Goal: Check status: Check status

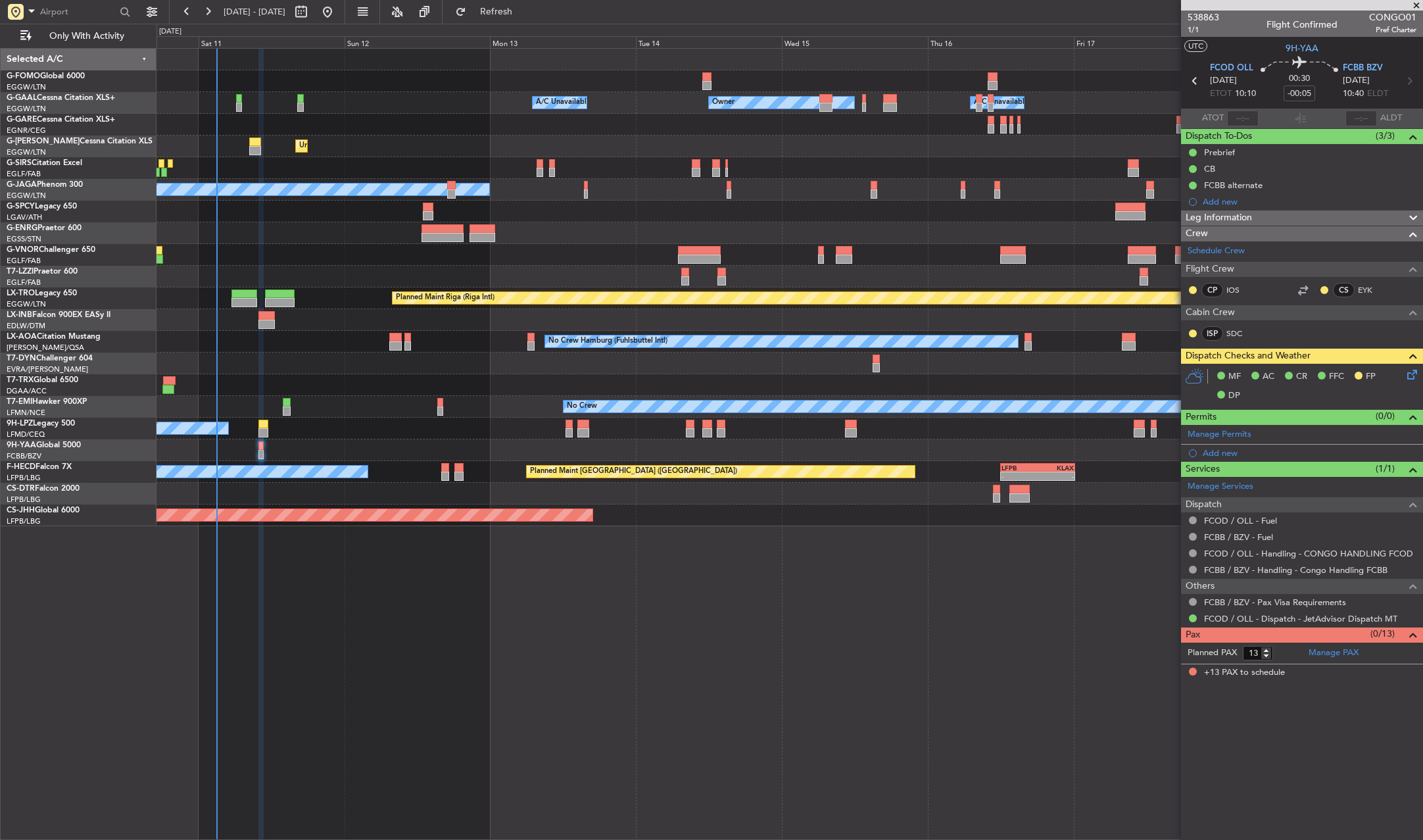
click at [854, 121] on div at bounding box center [789, 124] width 1266 height 21
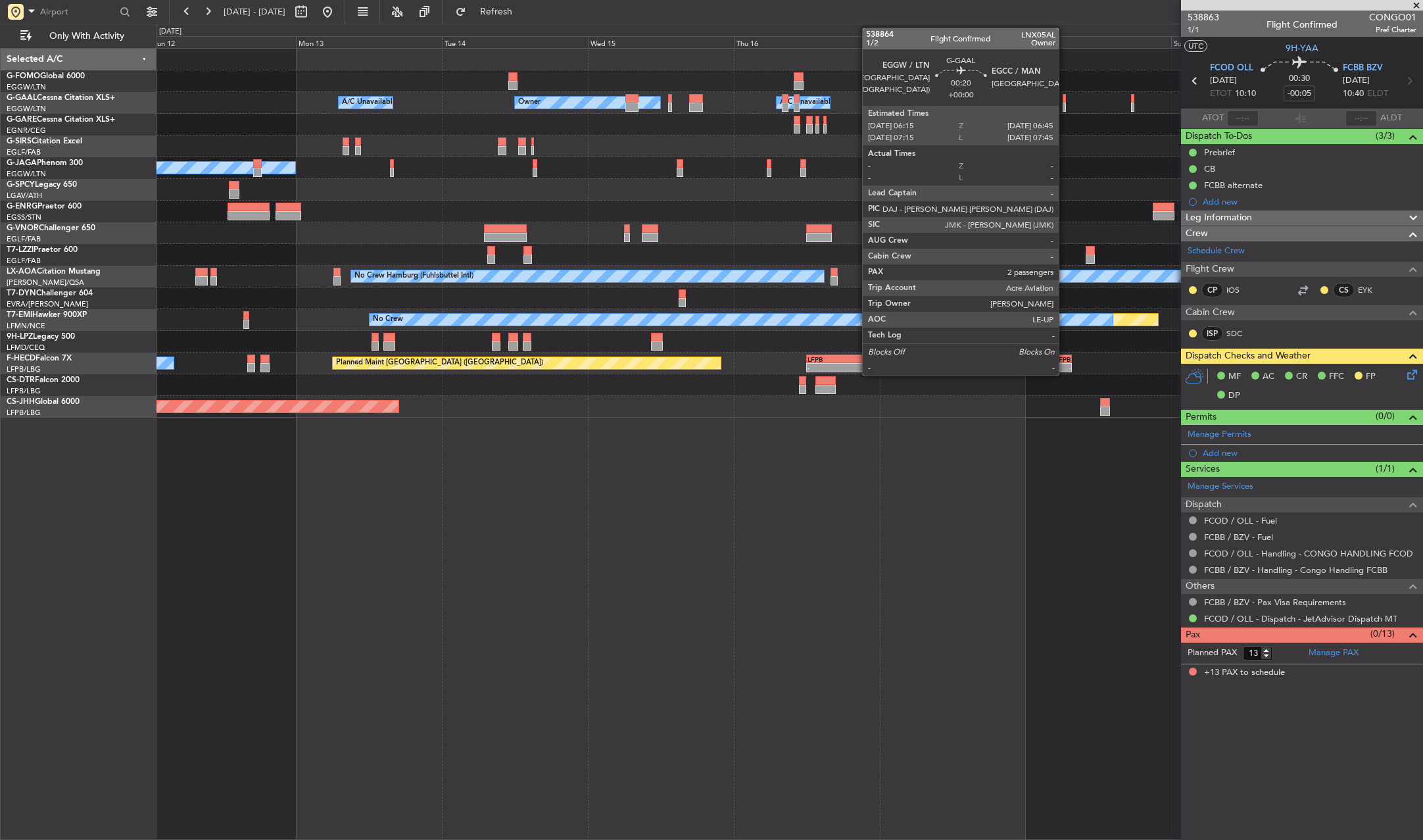
click at [1065, 98] on div at bounding box center [1064, 98] width 4 height 9
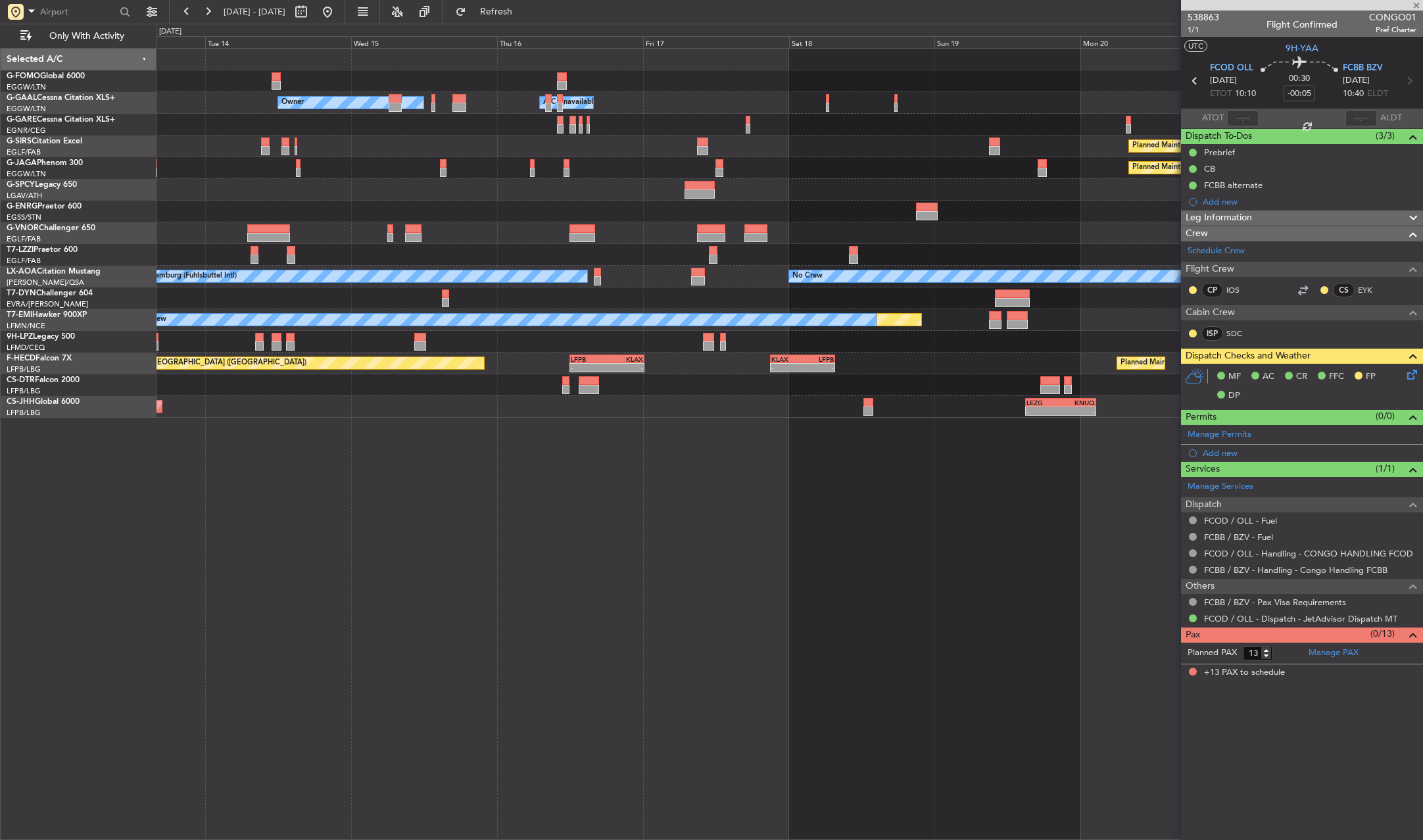
click at [843, 89] on div "- - EGGW 03:55 Z KSFO 14:45 Z - - KSFO 22:15 Z EGGW 08:00 Z Owner Owner A/C Una…" at bounding box center [789, 233] width 1266 height 369
type input "2"
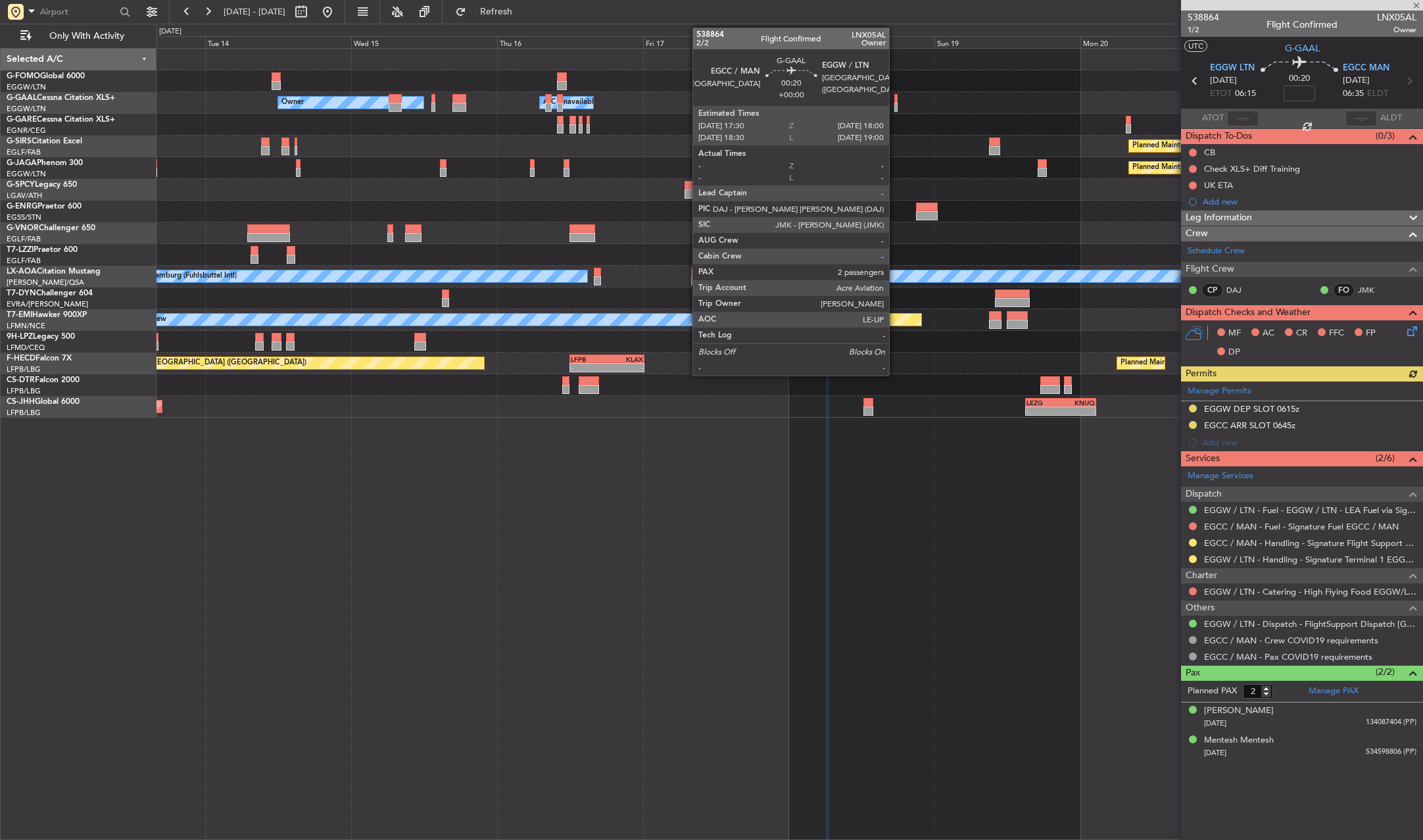
click at [895, 102] on div at bounding box center [896, 98] width 4 height 9
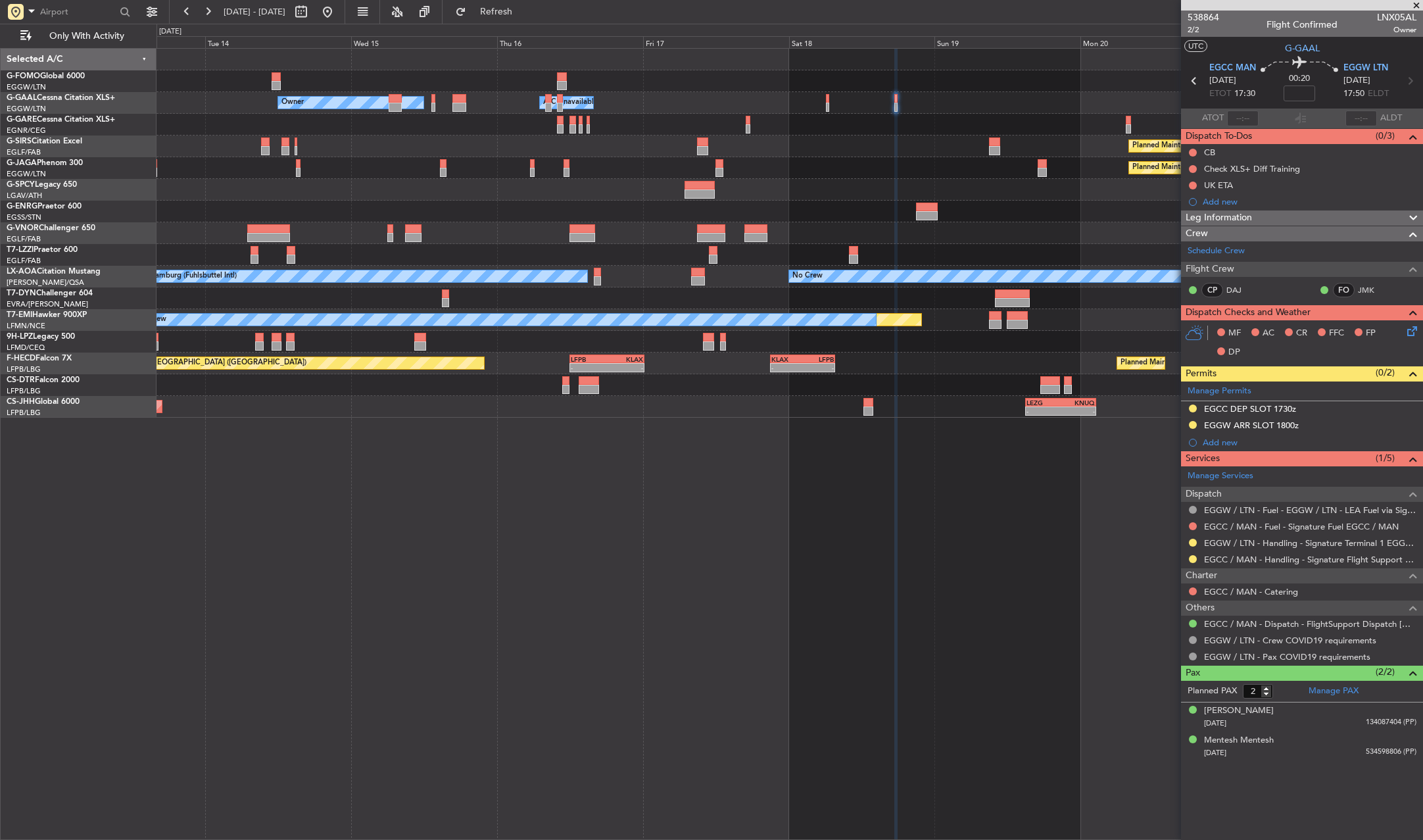
click at [338, 108] on div "- - EGGW 03:55 Z KSFO 14:45 Z - - KSFO 22:15 Z EGGW 08:00 Z Owner Owner A/C Una…" at bounding box center [789, 233] width 1266 height 369
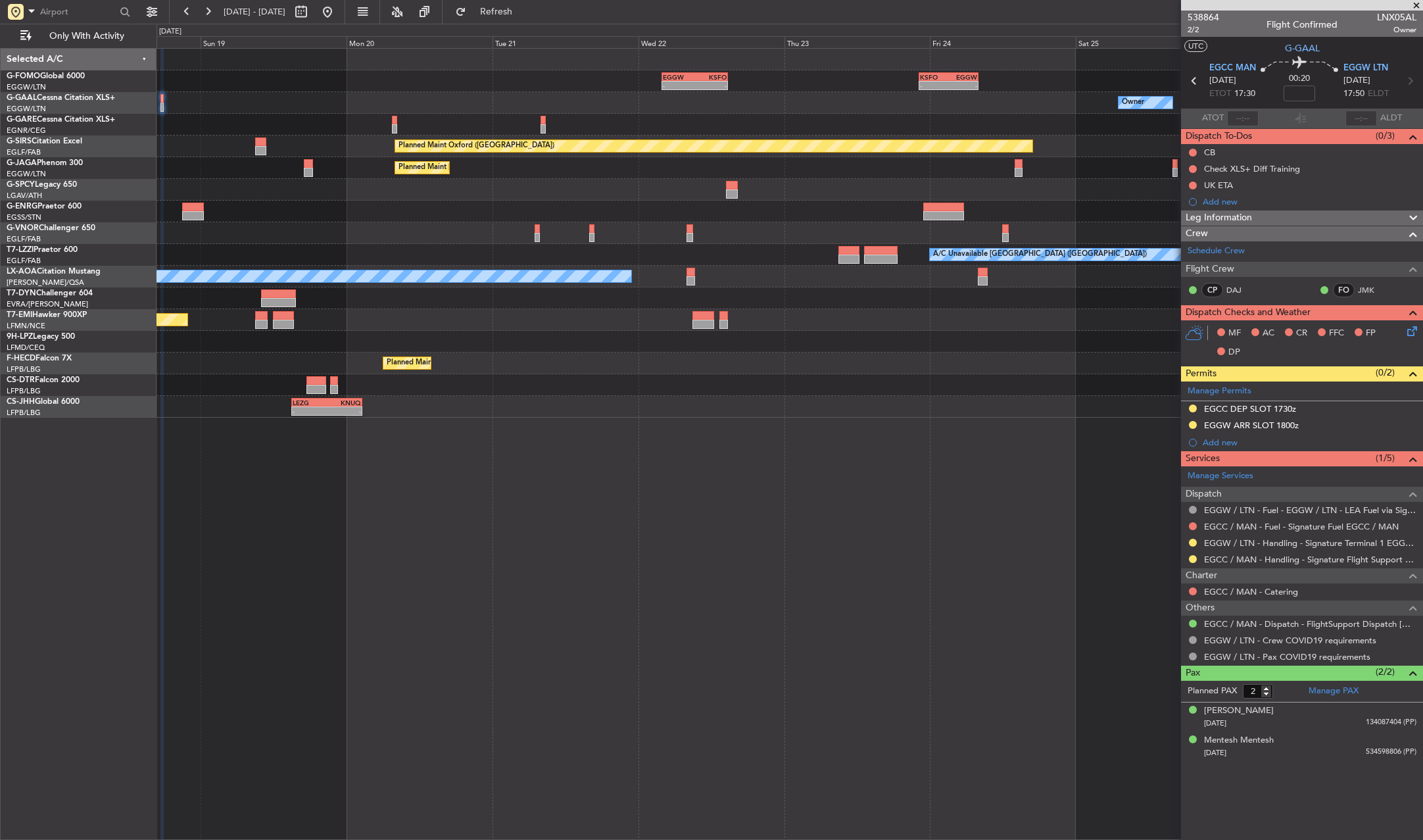
click at [207, 37] on div "- - EGGW 03:55 Z KSFO 14:45 Z - - KSFO 22:15 Z EGGW 08:00 Z Owner A/C Unavailab…" at bounding box center [712, 432] width 1423 height 816
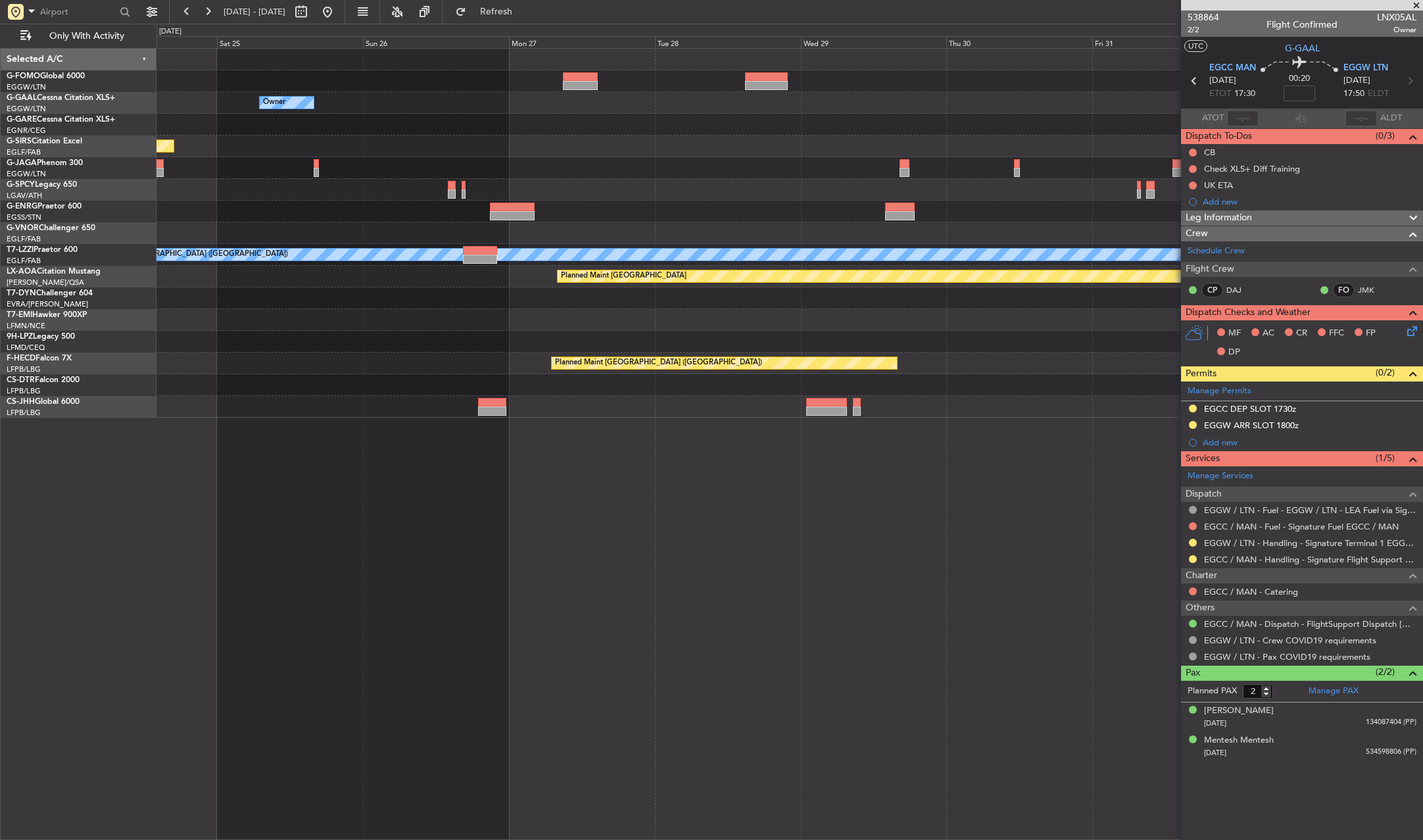
click at [297, 45] on div "KSFO 22:15 Z EGGW 08:00 Z - - EGGW 03:55 Z KSFO 14:45 Z - - Owner Owner Planned…" at bounding box center [712, 432] width 1423 height 816
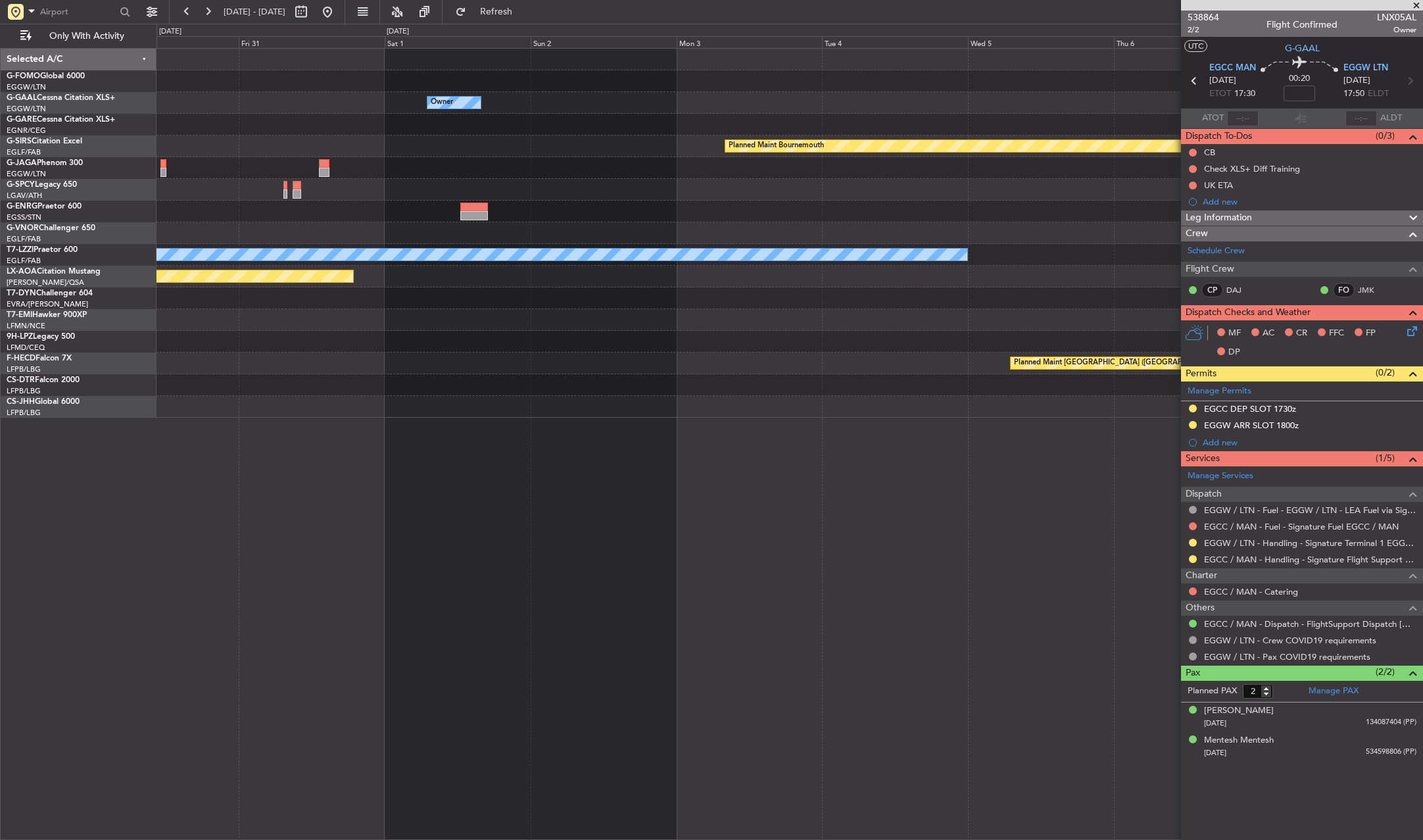
click at [581, 59] on div "Owner Planned Maint [GEOGRAPHIC_DATA] Planned Maint [GEOGRAPHIC_DATA] A/C Unava…" at bounding box center [789, 233] width 1266 height 369
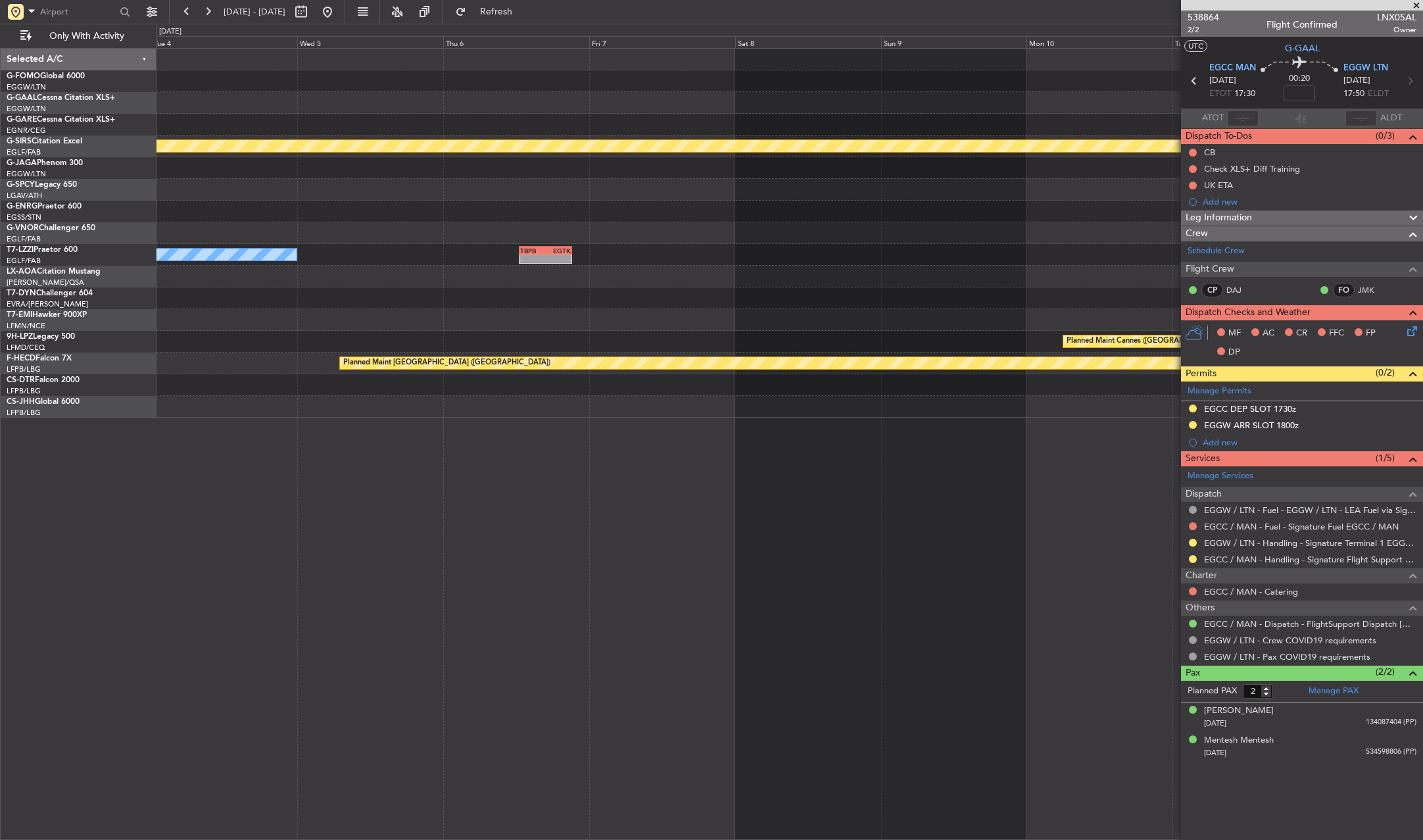
click at [555, 55] on div "Planned Maint Bournemouth Planned Maint [GEOGRAPHIC_DATA] A/C Unavailable [GEOG…" at bounding box center [789, 233] width 1266 height 369
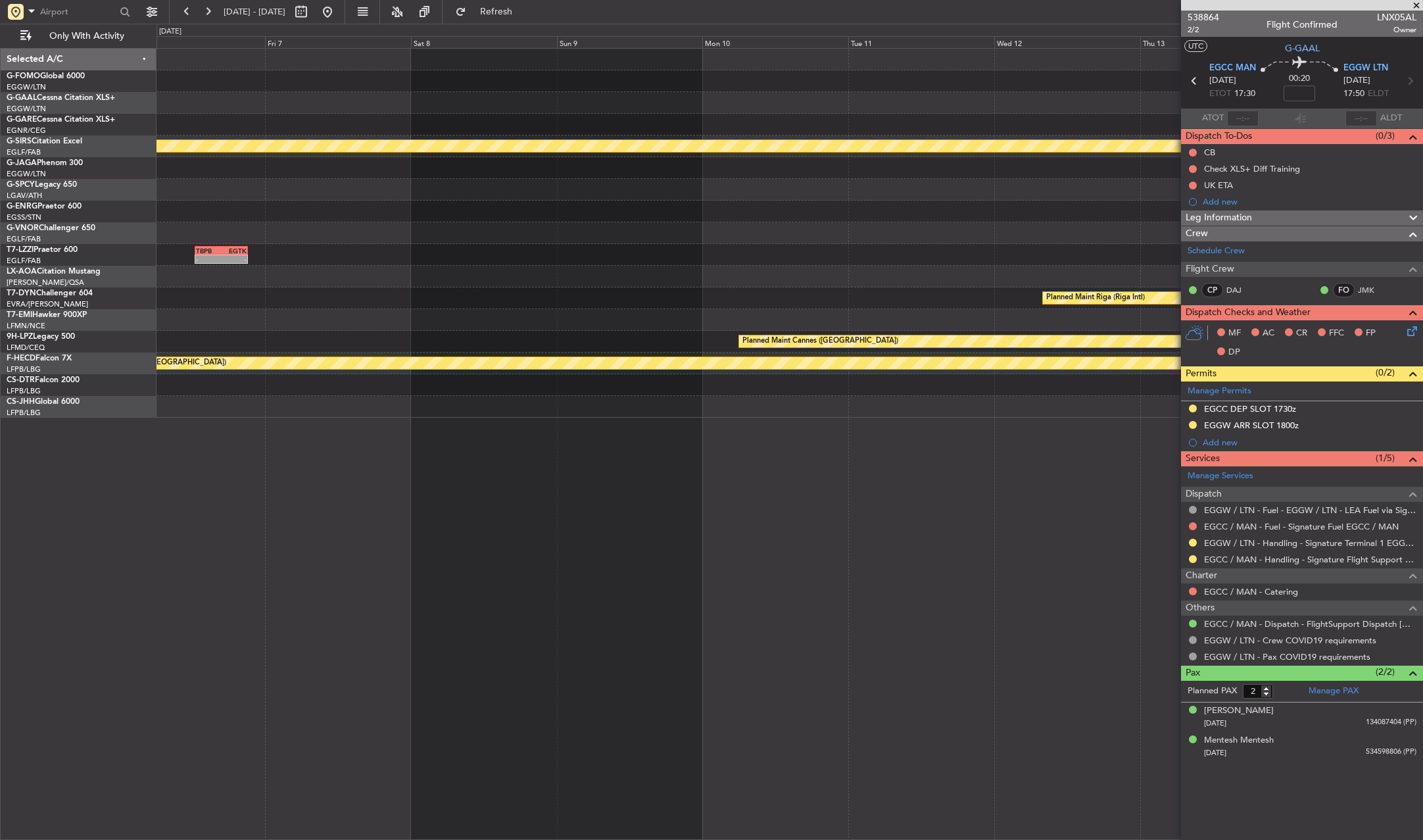
click at [419, 29] on div "Planned Maint Bournemouth Planned Maint [GEOGRAPHIC_DATA] - - TBPB 12:30 Z EGTK…" at bounding box center [712, 432] width 1423 height 816
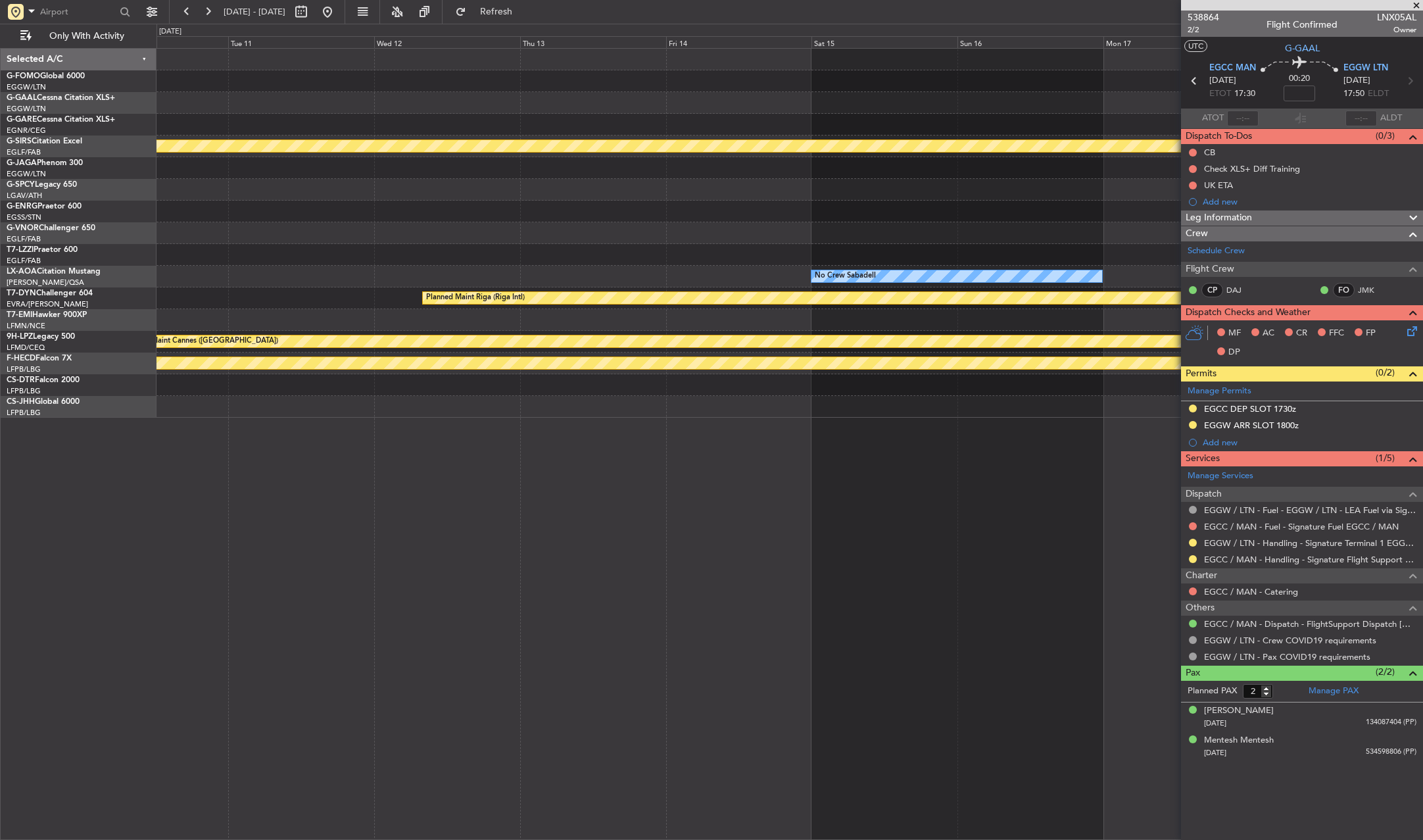
click at [527, 29] on div "Planned Maint Bournemouth Planned Maint [GEOGRAPHIC_DATA] No Crew Sabadell Plan…" at bounding box center [712, 432] width 1423 height 816
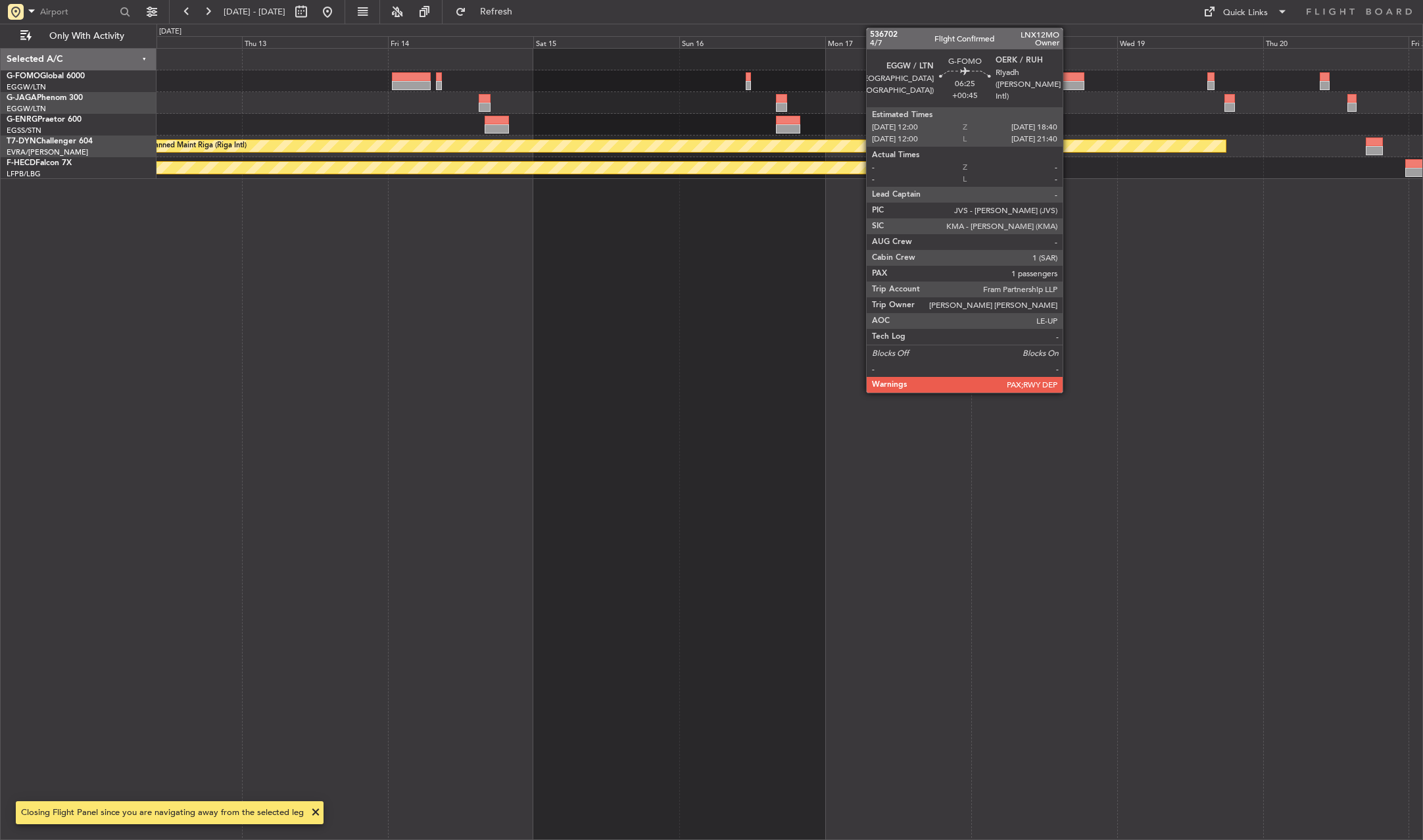
click at [1069, 84] on div at bounding box center [1064, 85] width 41 height 9
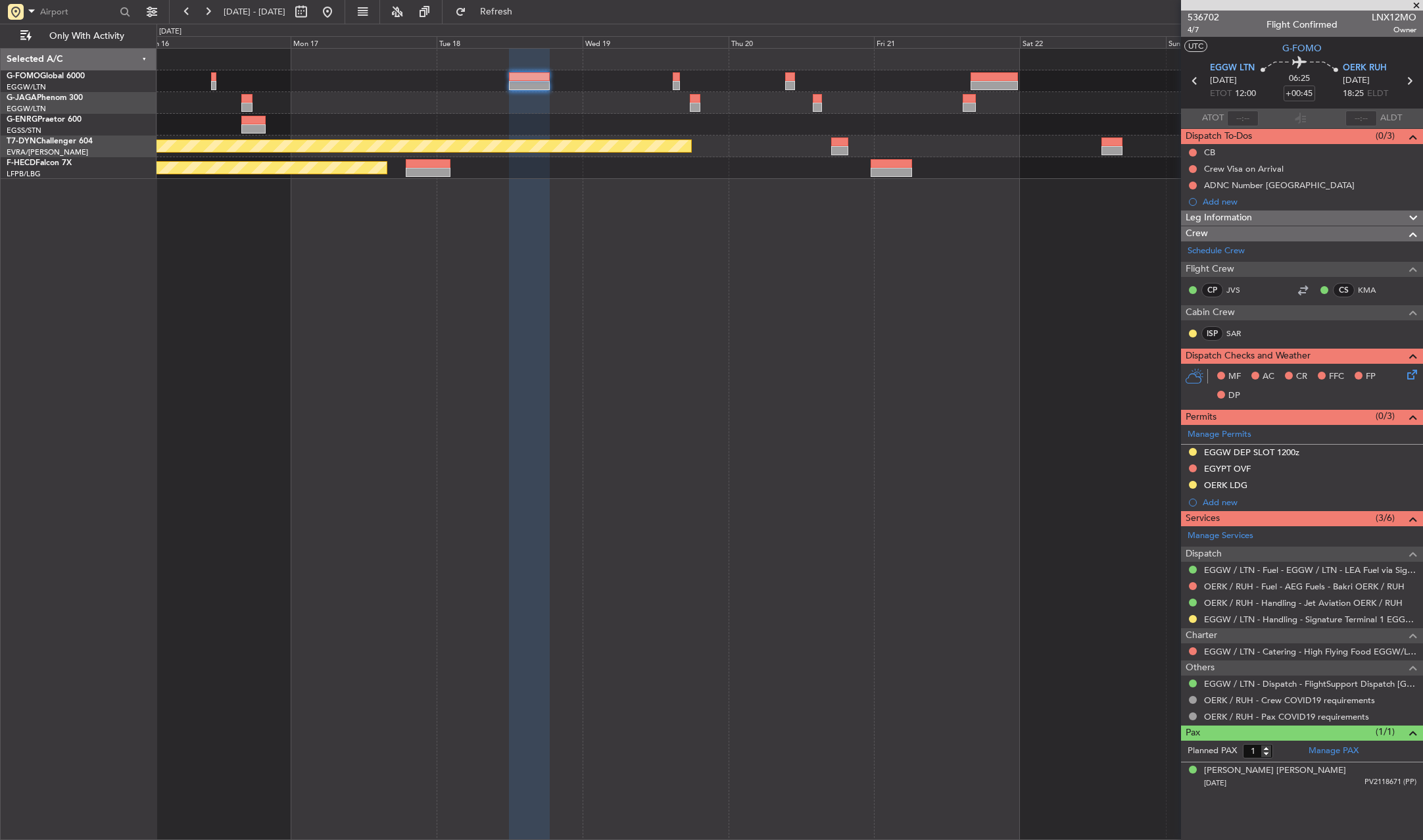
click at [525, 115] on div "Planned Maint Riga (Riga Intl) Planned Maint [GEOGRAPHIC_DATA] ([GEOGRAPHIC_DAT…" at bounding box center [789, 113] width 1266 height 130
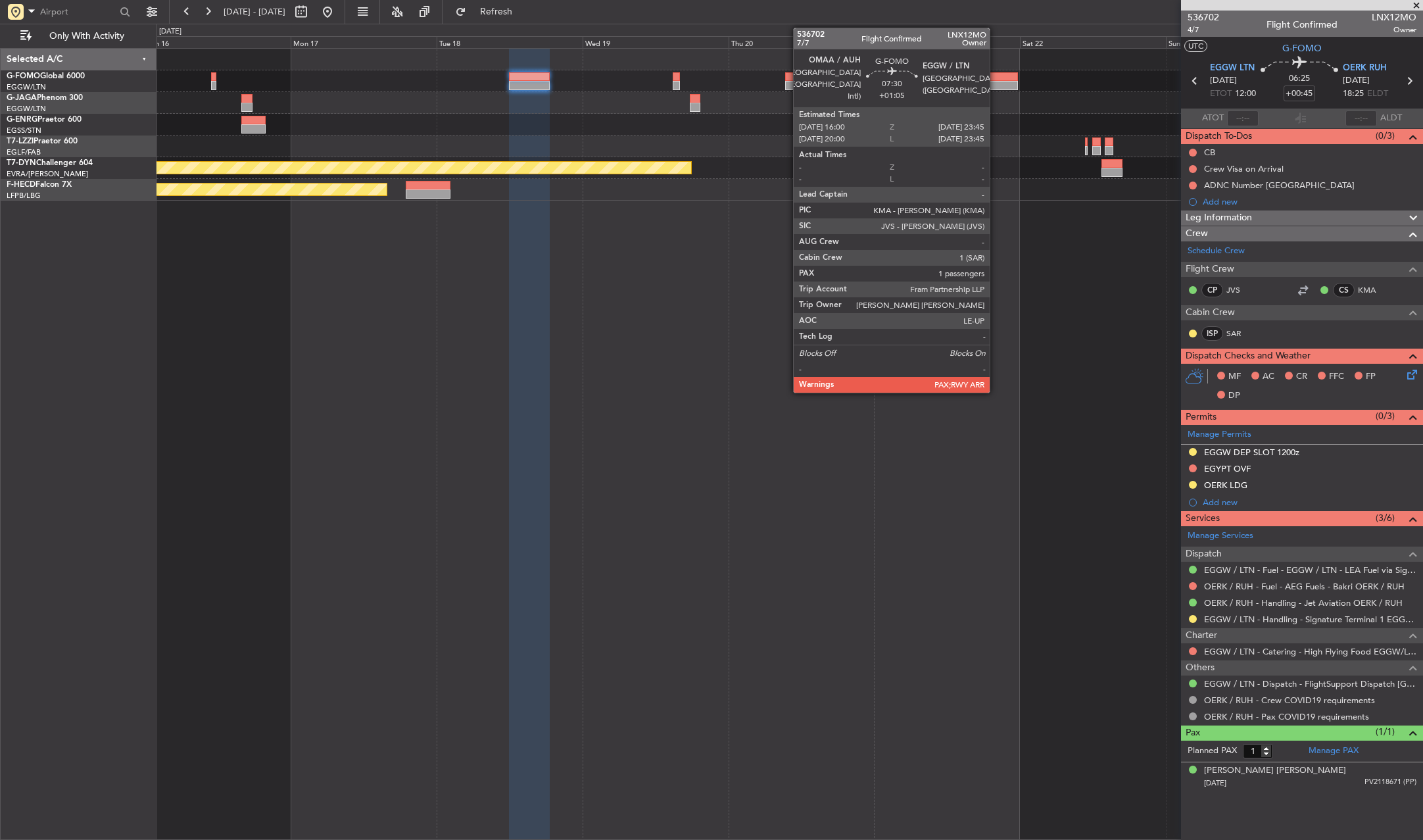
click at [996, 78] on div at bounding box center [994, 77] width 47 height 9
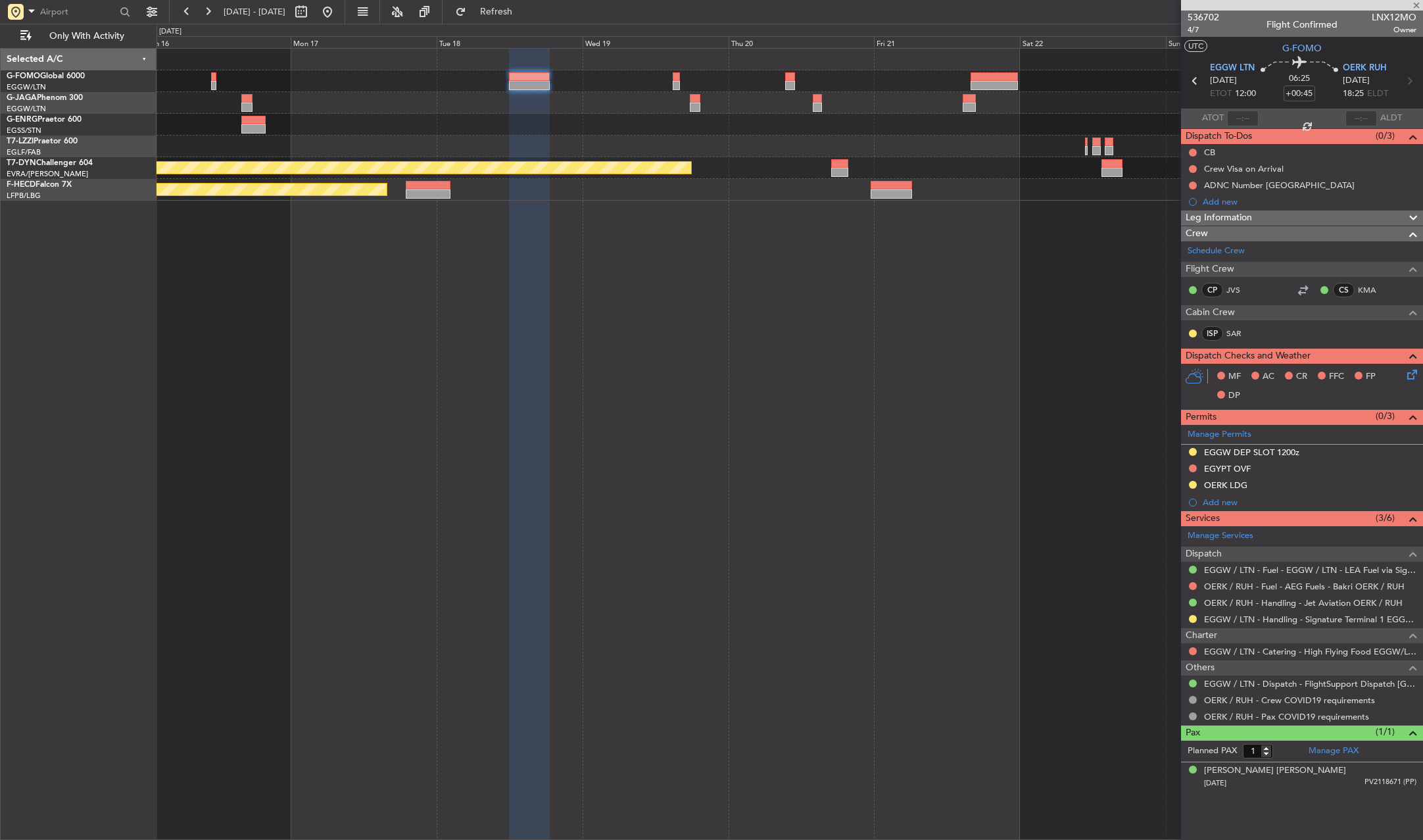
type input "+01:05"
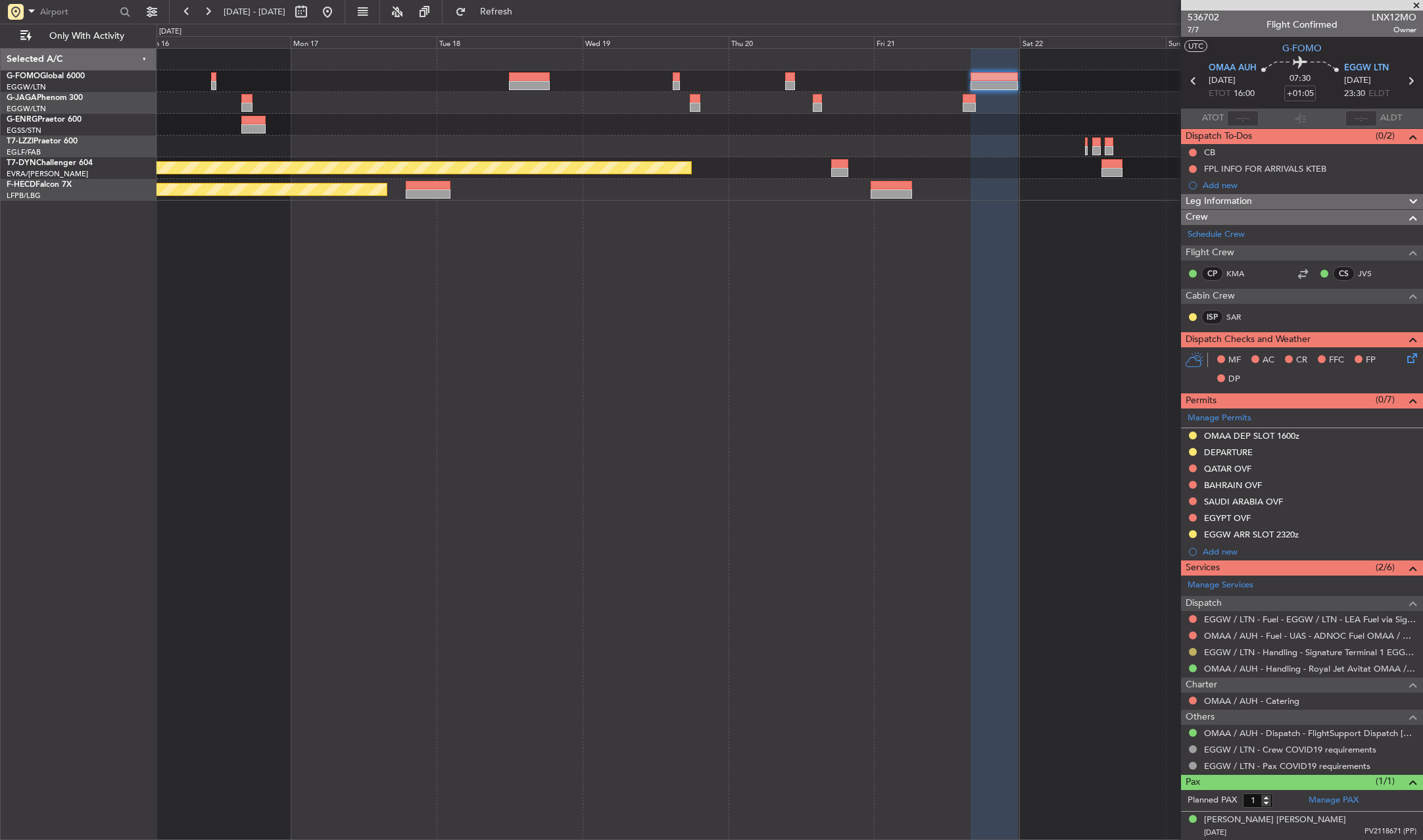
click at [1191, 649] on button at bounding box center [1193, 651] width 8 height 8
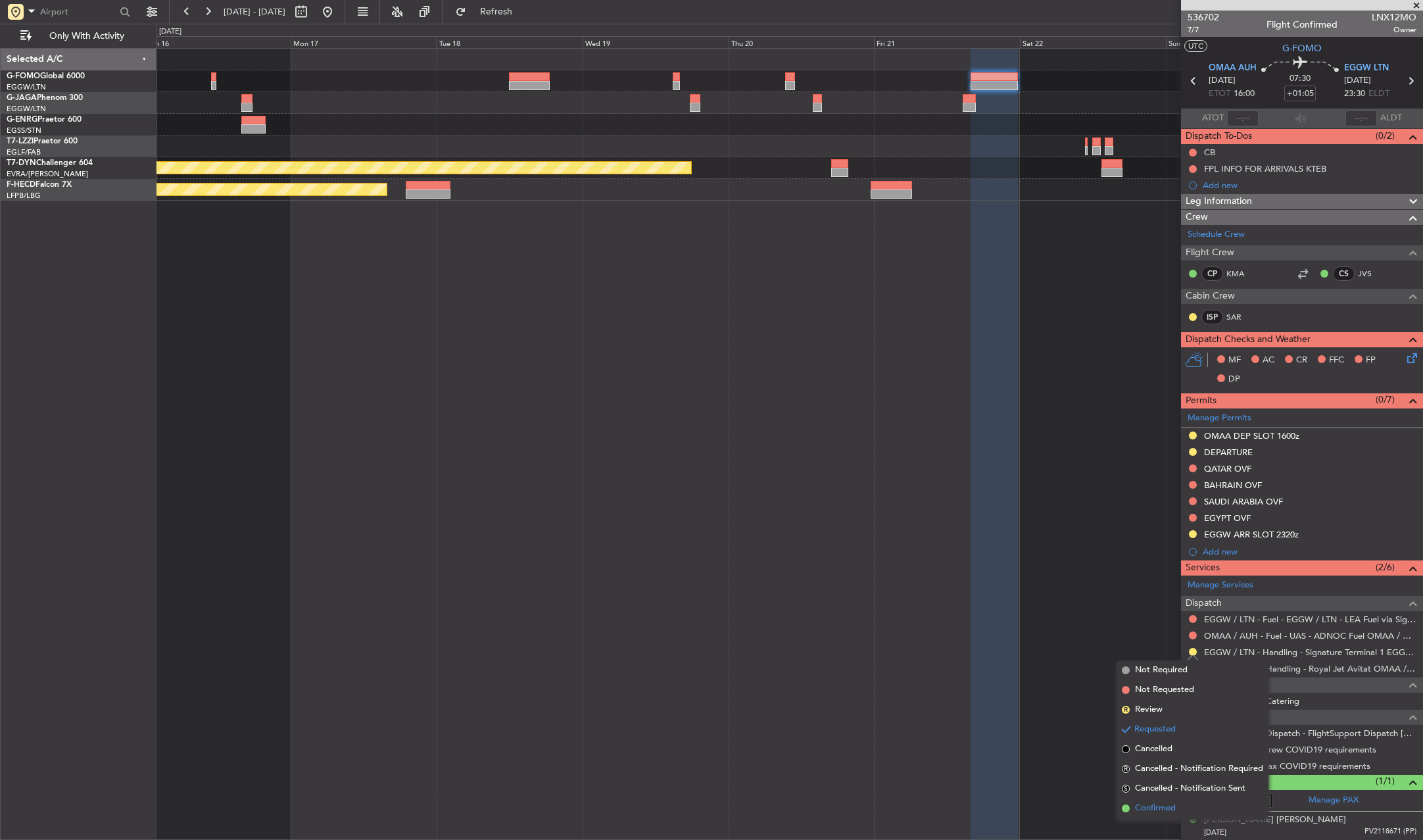
click at [1144, 803] on span "Confirmed" at bounding box center [1155, 808] width 41 height 13
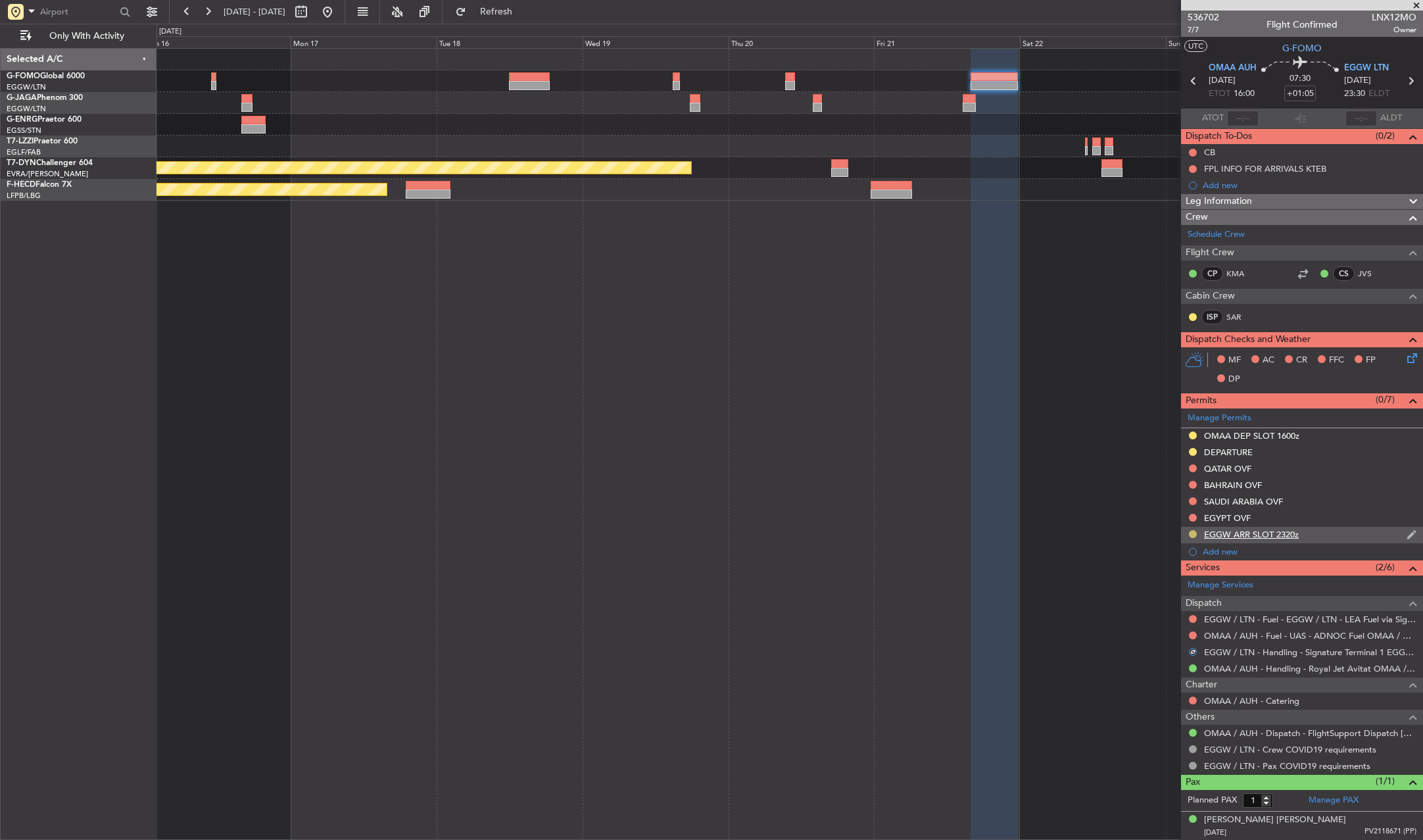
click at [1191, 535] on button at bounding box center [1193, 533] width 8 height 8
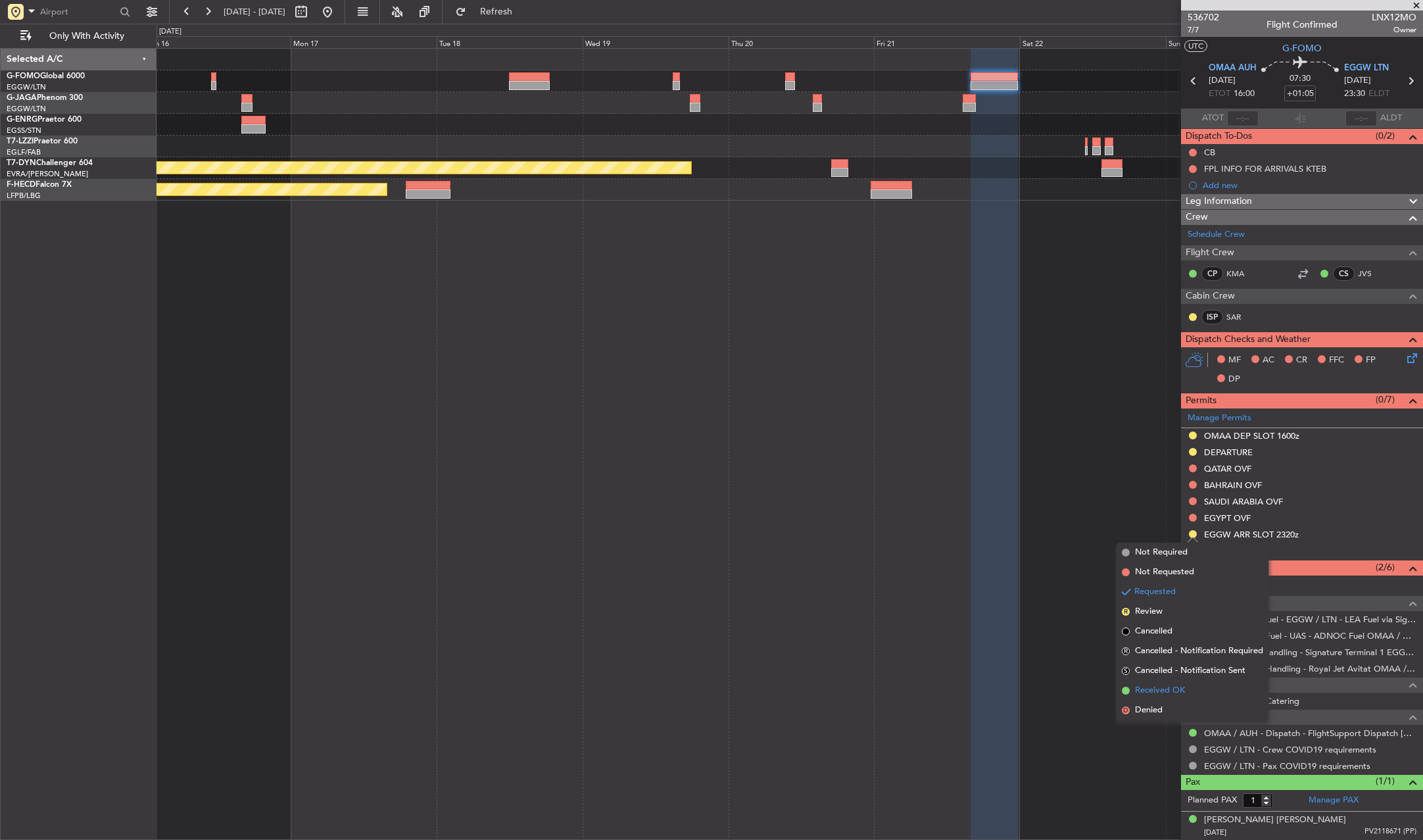
click at [1167, 688] on span "Received OK" at bounding box center [1160, 690] width 50 height 13
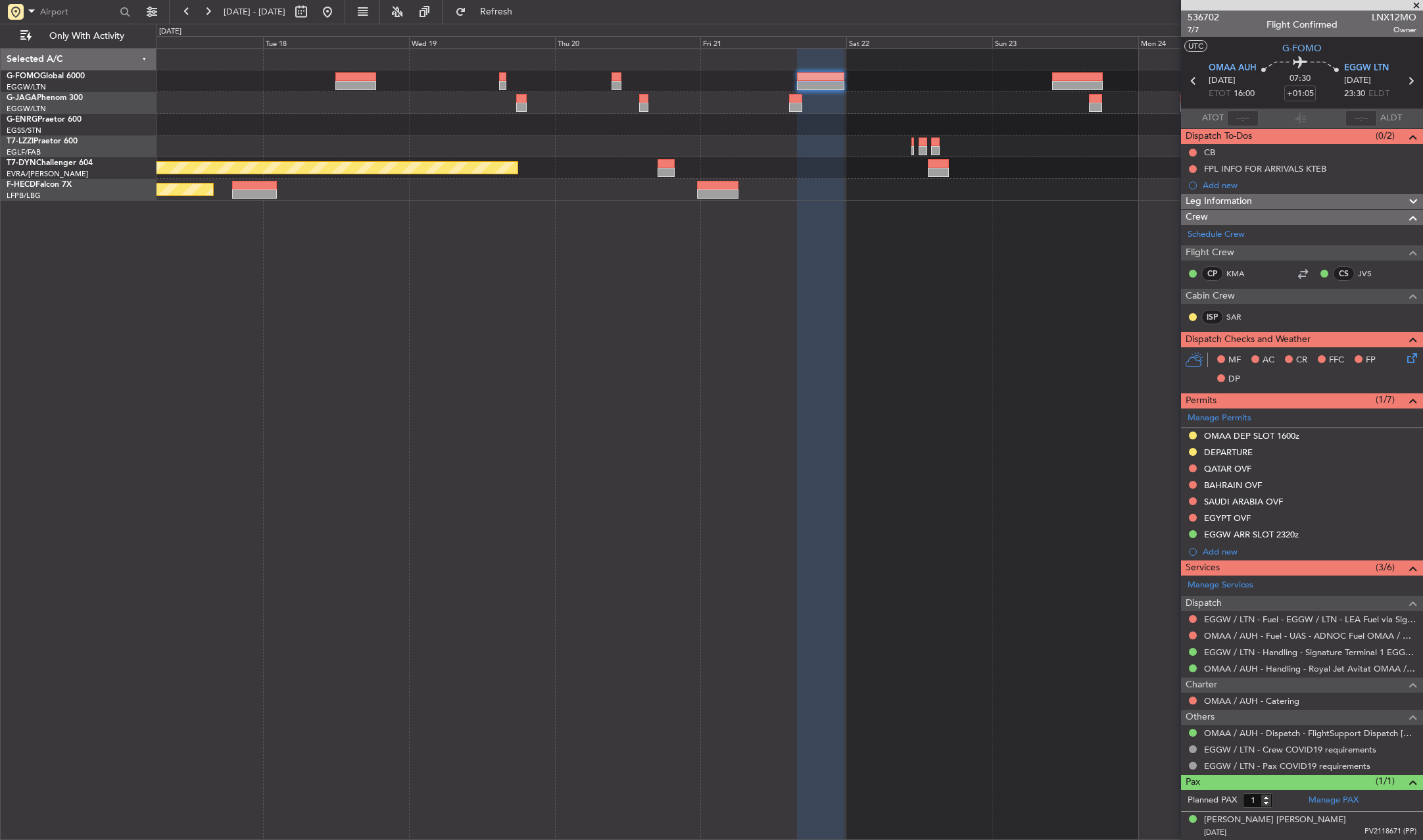
click at [805, 127] on div at bounding box center [789, 124] width 1266 height 21
click at [1073, 105] on div at bounding box center [789, 103] width 1266 height 21
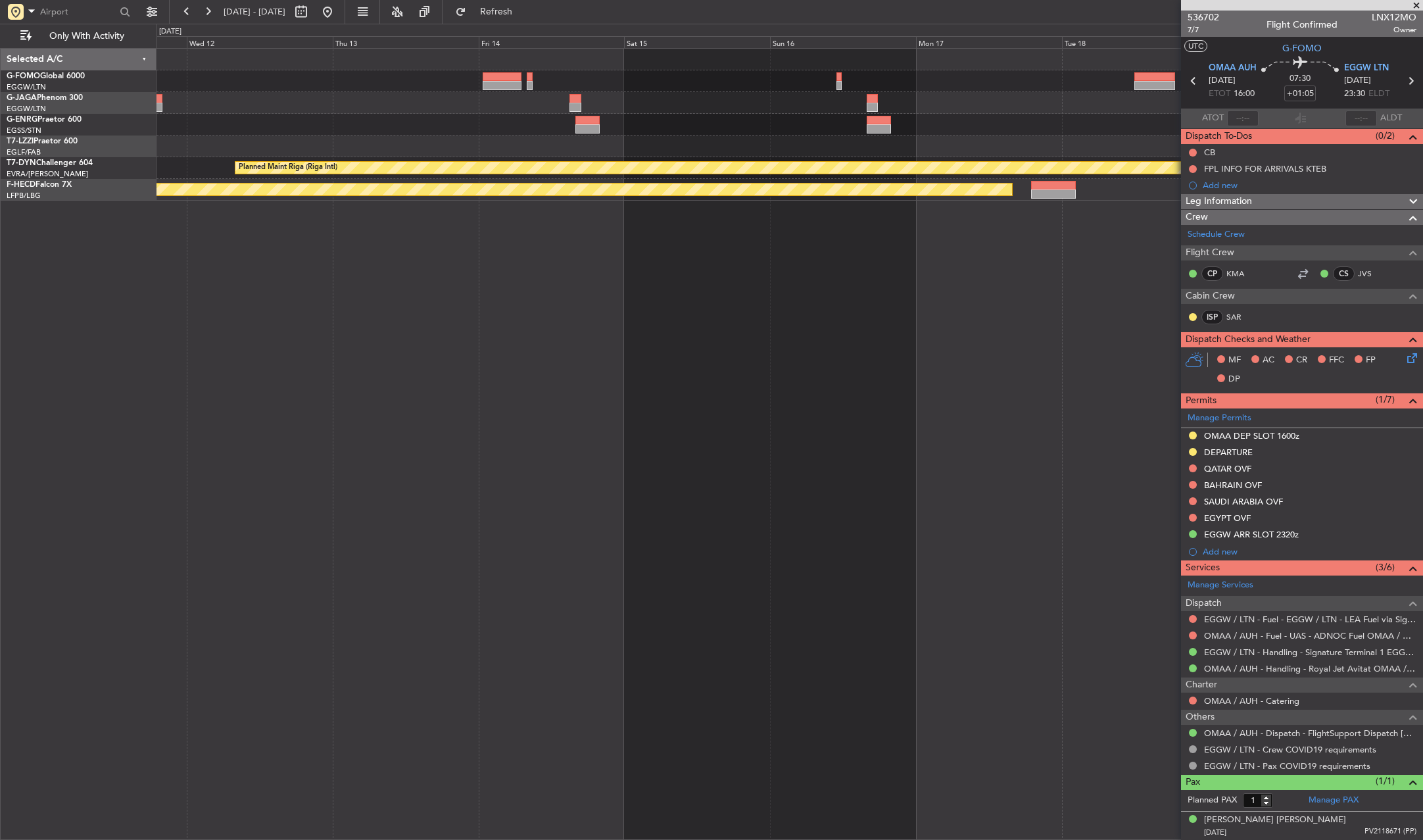
click at [837, 144] on div "Planned Maint Riga (Riga Intl) Planned Maint [GEOGRAPHIC_DATA] ([GEOGRAPHIC_DAT…" at bounding box center [789, 124] width 1266 height 152
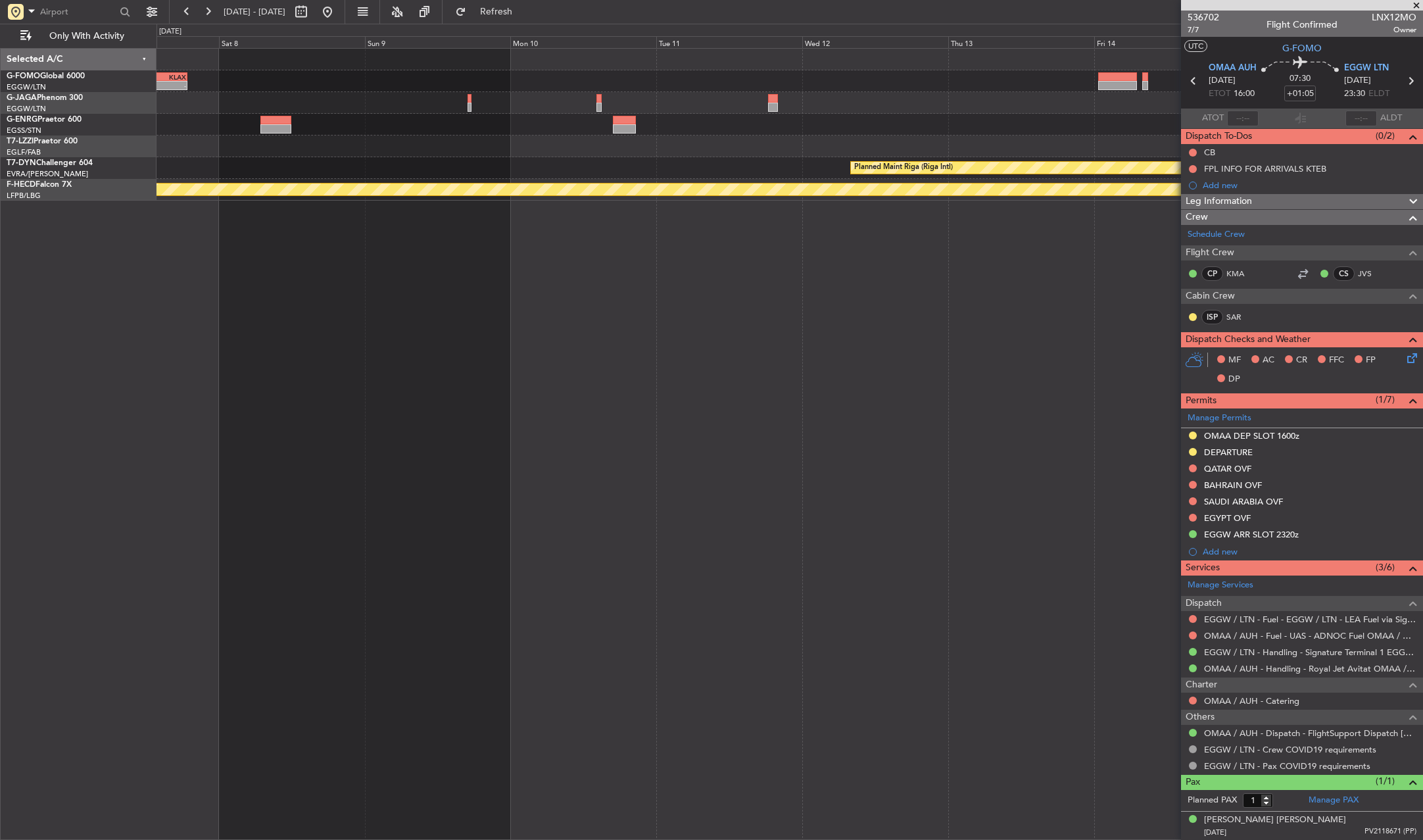
click at [1078, 173] on div "Planned Maint Riga (Riga Intl)" at bounding box center [789, 167] width 1266 height 21
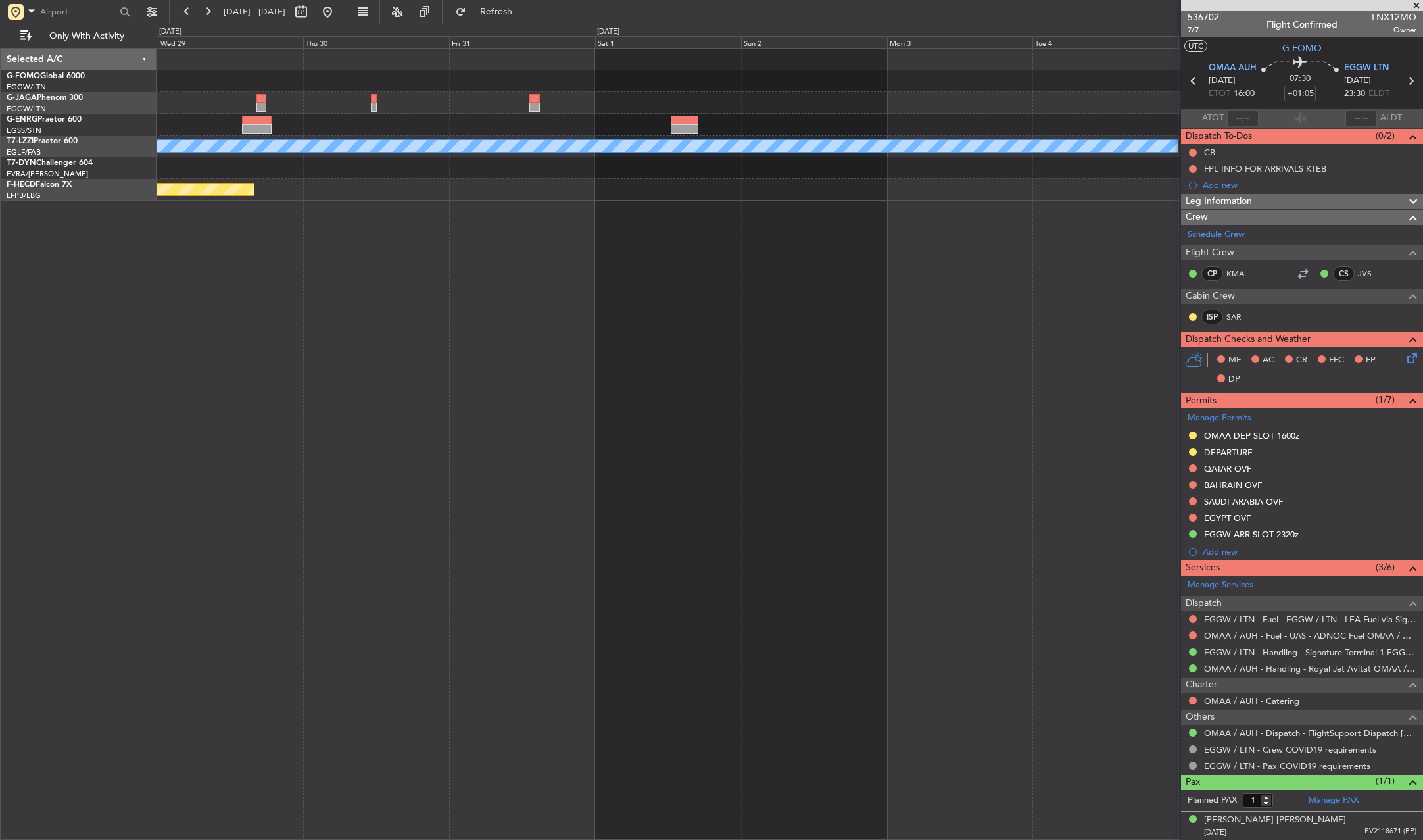
click at [1053, 200] on div "- - RKSI 08:00 Z KLAX 18:50 Z - - TBPB 12:30 Z EGTK 21:15 Z A/C Unavailable [GE…" at bounding box center [790, 444] width 1267 height 792
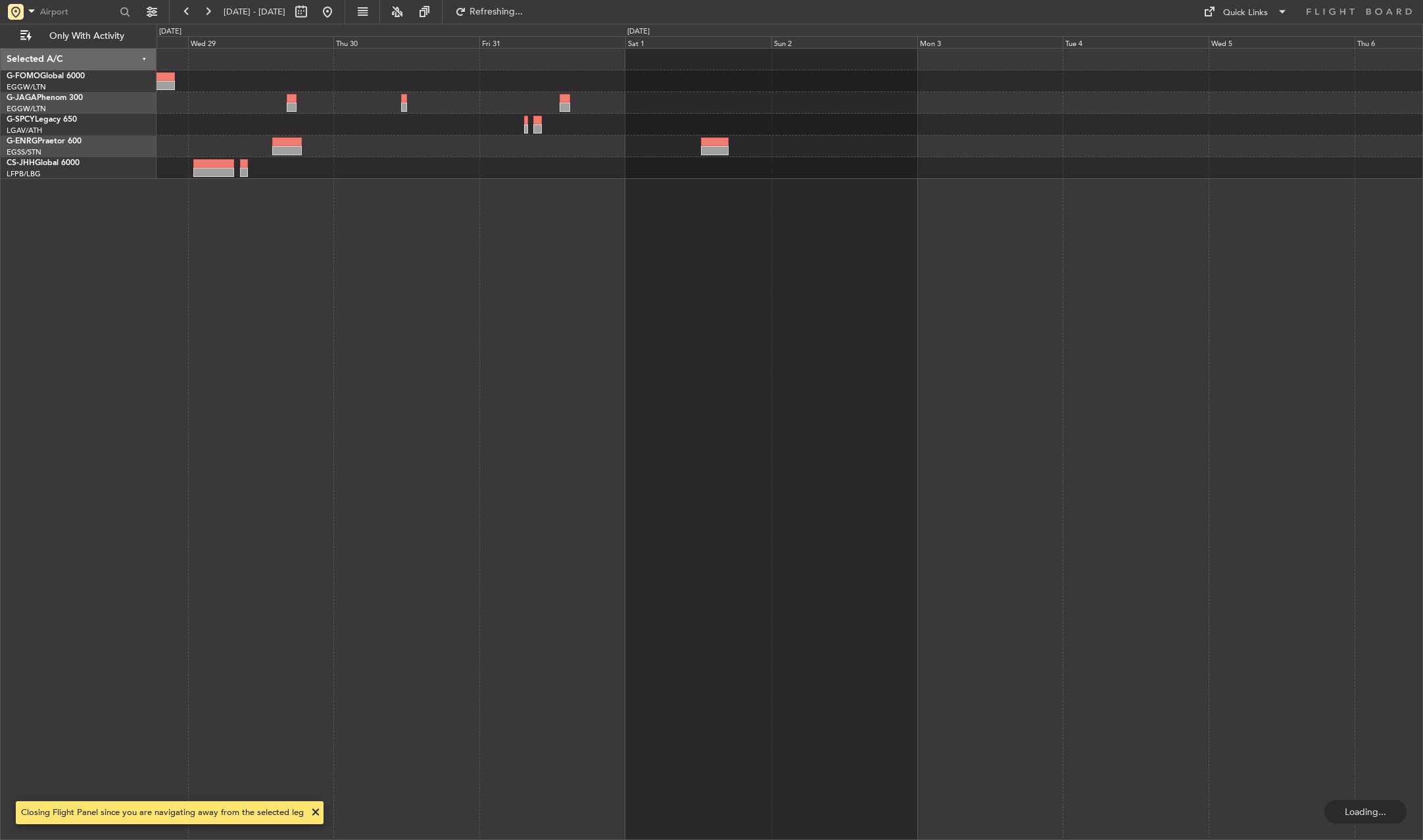
click at [973, 209] on div "RKSI 08:00 Z KLAX 18:50 Z - -" at bounding box center [790, 444] width 1267 height 792
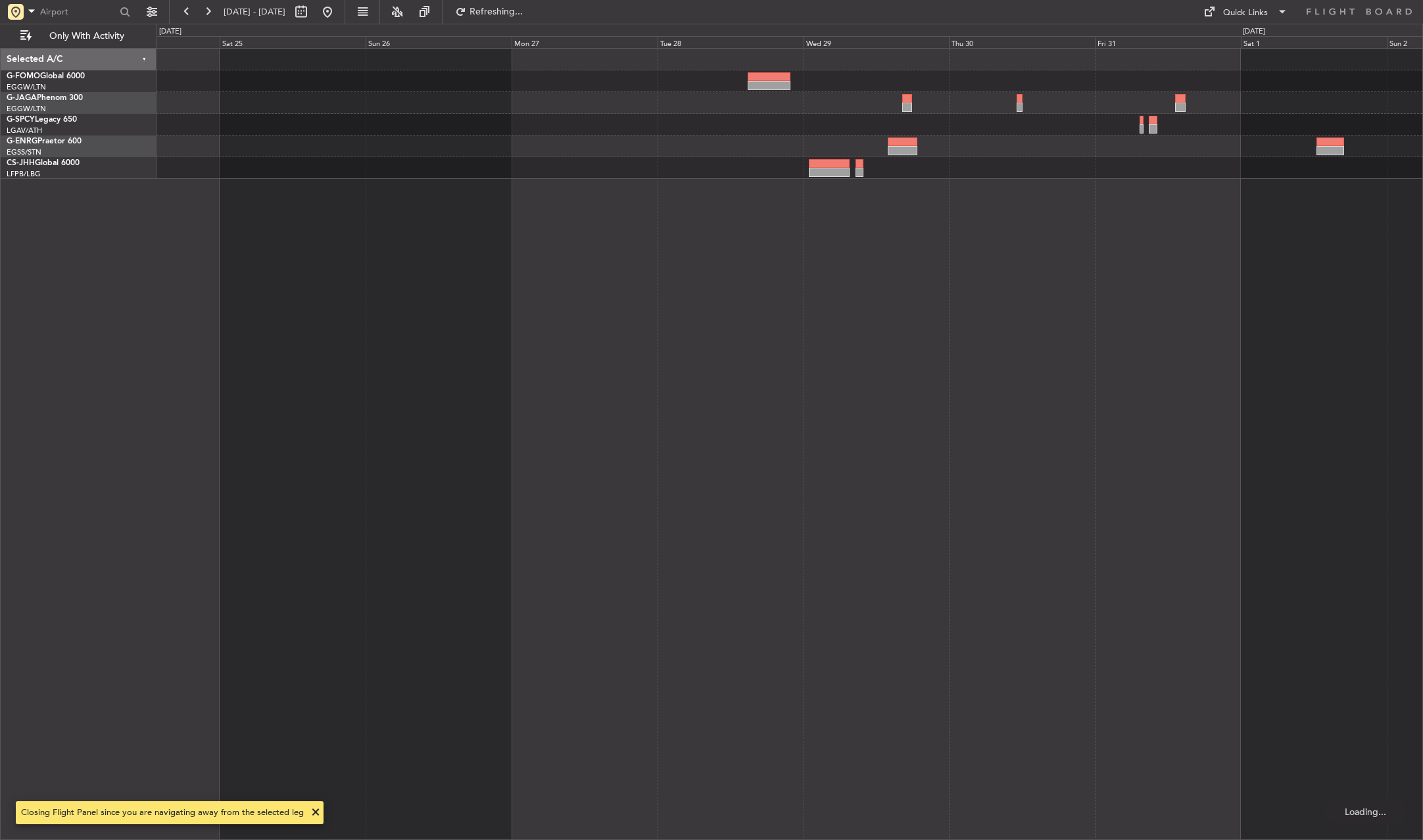
click at [967, 206] on div at bounding box center [790, 444] width 1267 height 792
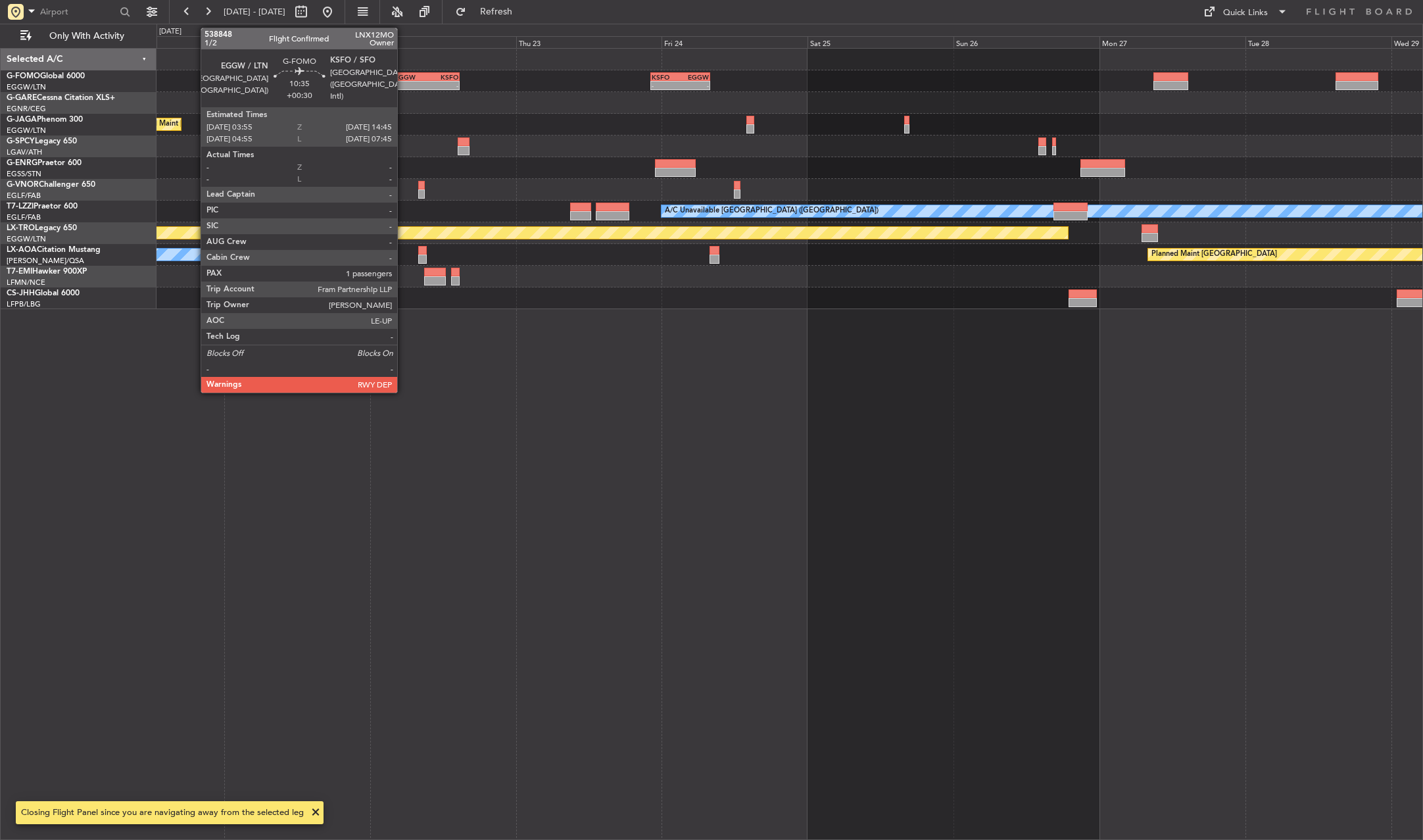
click at [403, 75] on div "EGGW" at bounding box center [410, 76] width 32 height 8
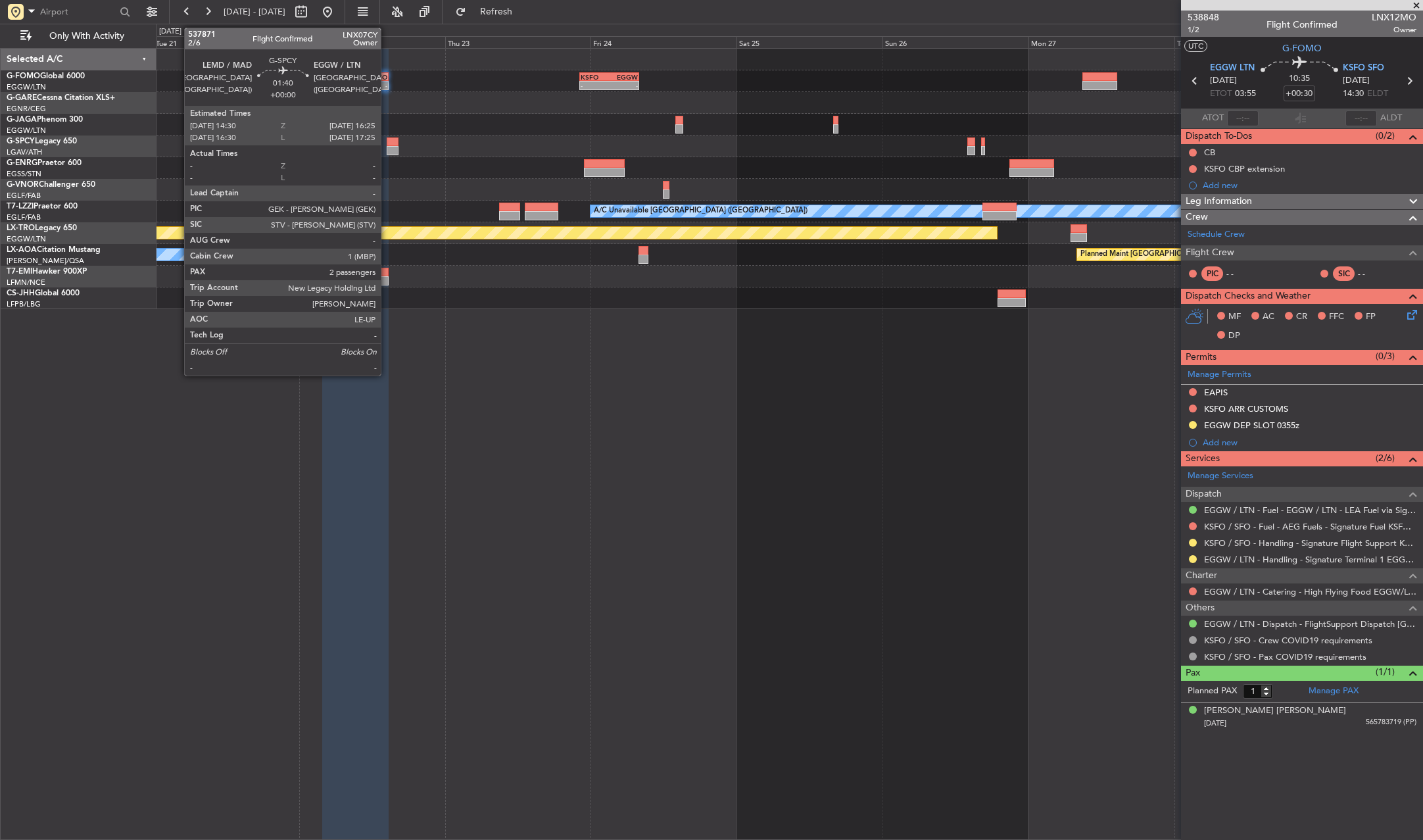
click at [386, 143] on div at bounding box center [392, 142] width 12 height 9
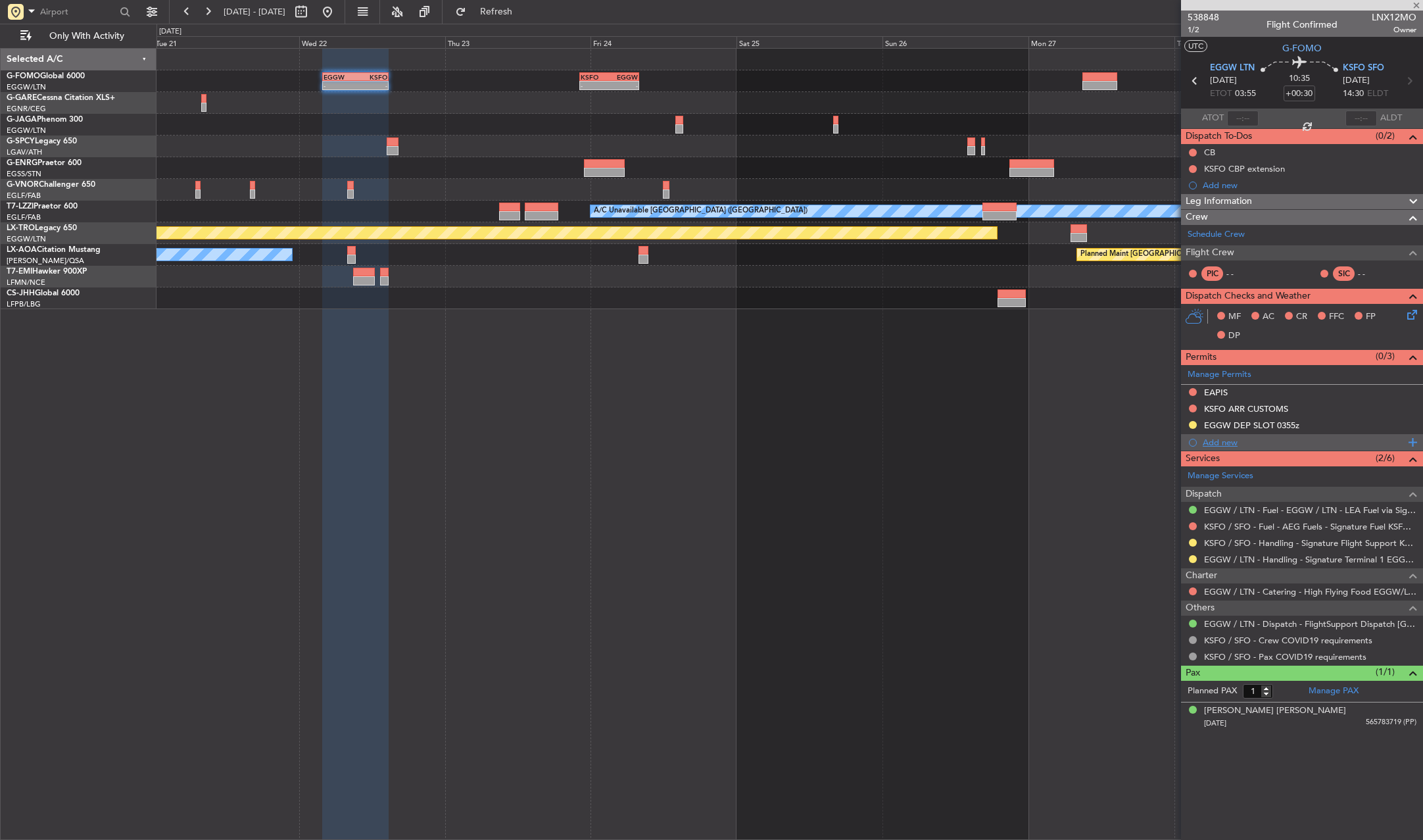
type input "2"
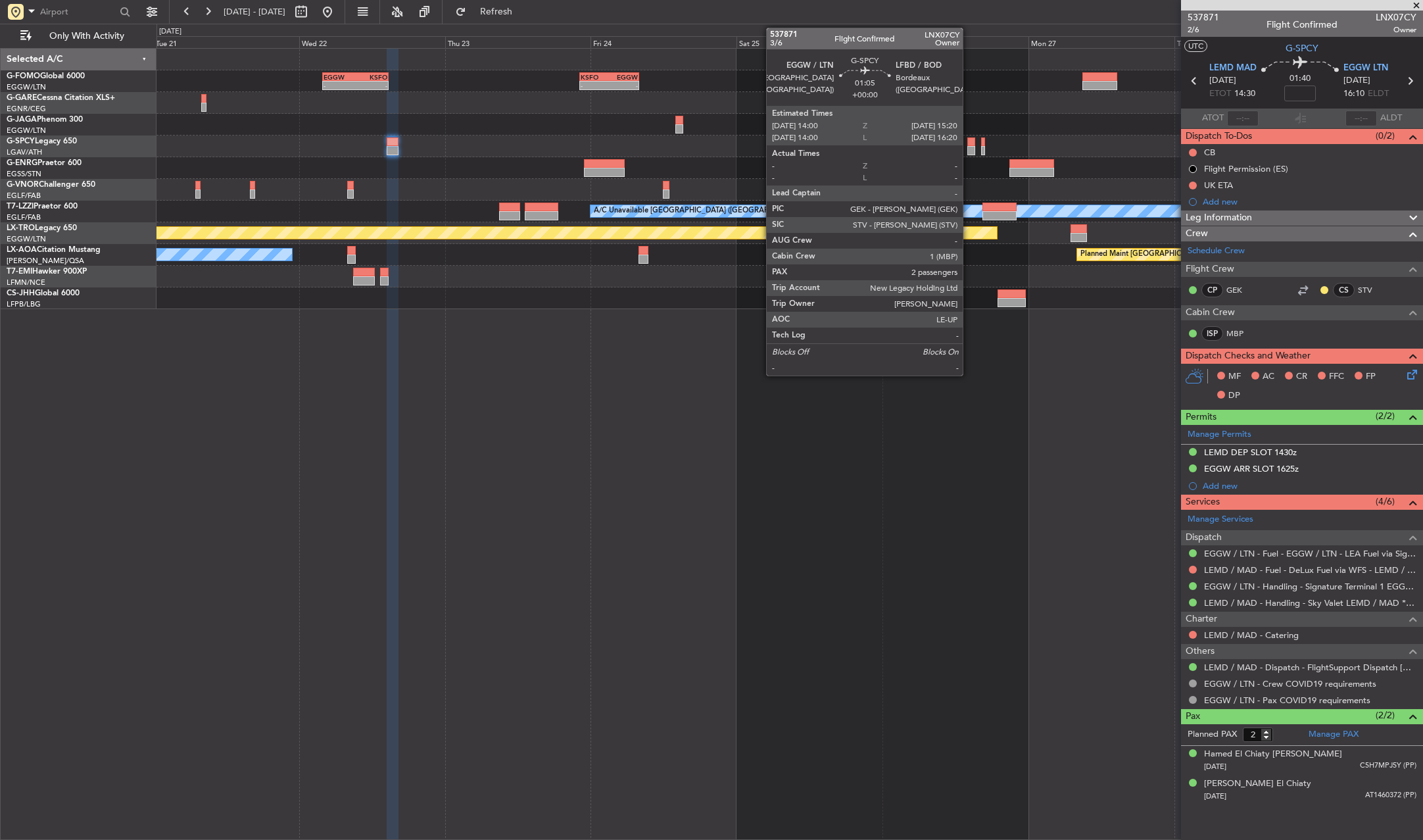
click at [968, 142] on div at bounding box center [972, 142] width 9 height 9
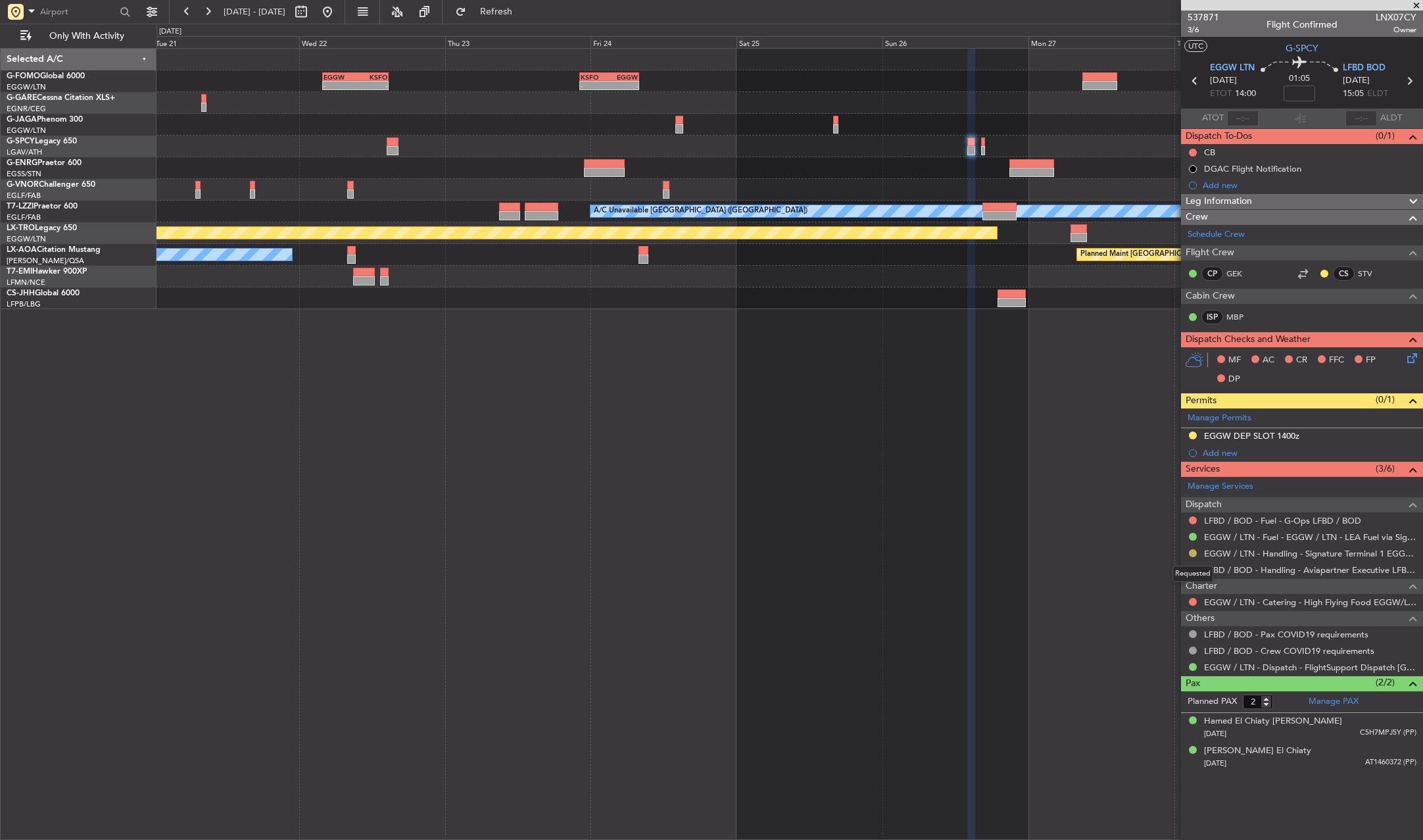
click at [1190, 553] on button at bounding box center [1193, 553] width 8 height 8
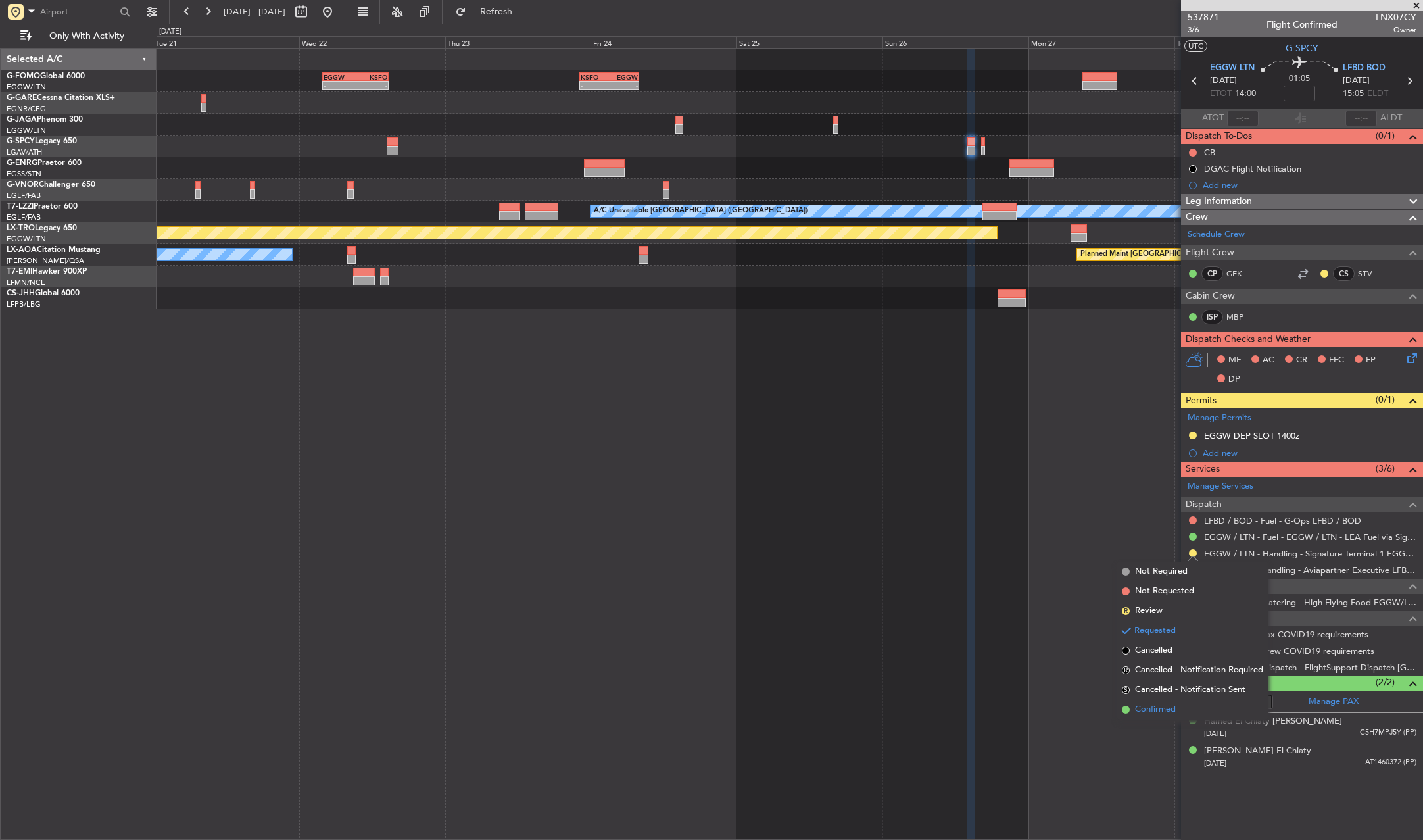
click at [1163, 711] on span "Confirmed" at bounding box center [1155, 709] width 41 height 13
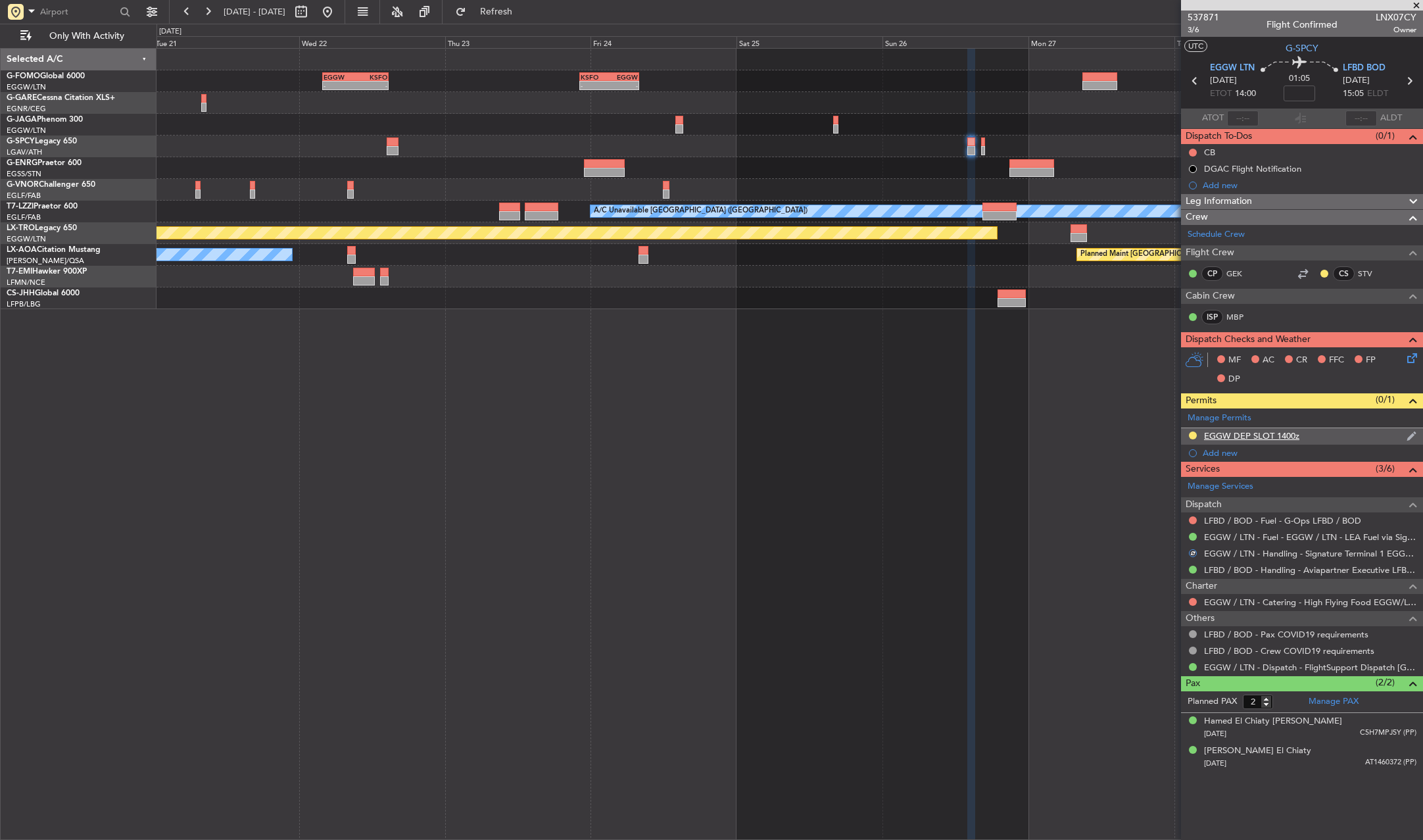
click at [1191, 430] on div at bounding box center [1193, 435] width 11 height 11
click at [1190, 437] on button at bounding box center [1193, 435] width 8 height 8
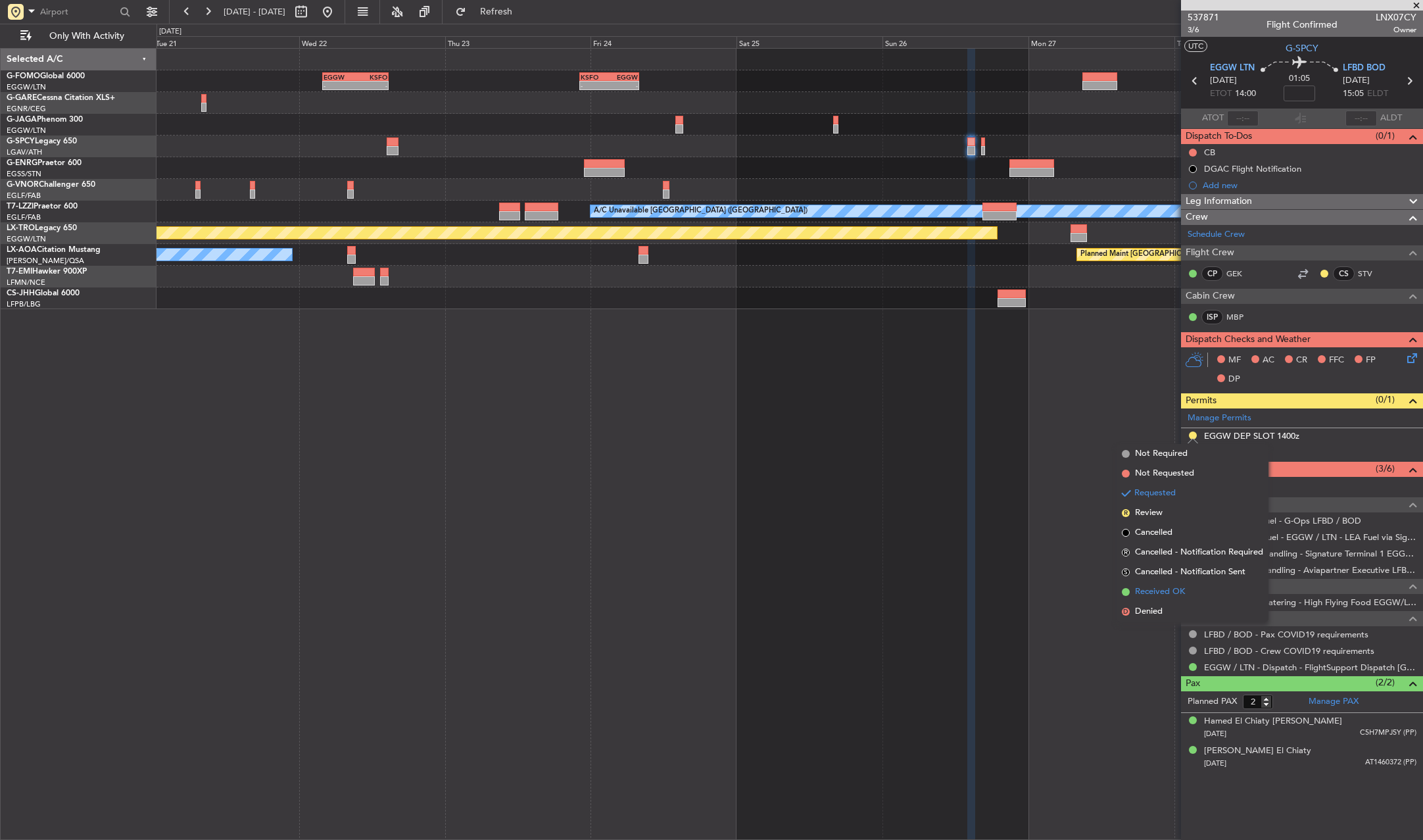
click at [1157, 589] on span "Received OK" at bounding box center [1160, 592] width 50 height 13
